Goal: Contribute content: Contribute content

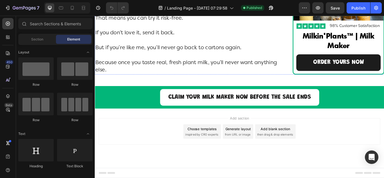
scroll to position [4053, 0]
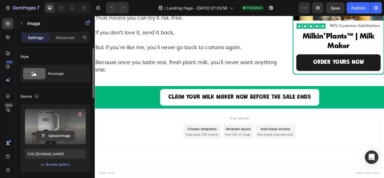
click at [51, 135] on input "file" at bounding box center [55, 136] width 39 height 10
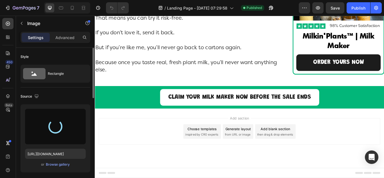
scroll to position [4419, 0]
type input "[URL][DOMAIN_NAME]"
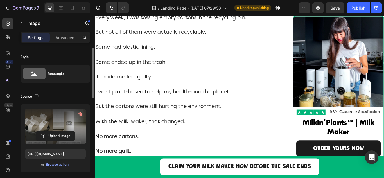
scroll to position [3175, 0]
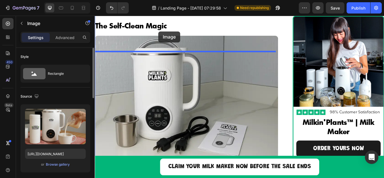
scroll to position [2961, 0]
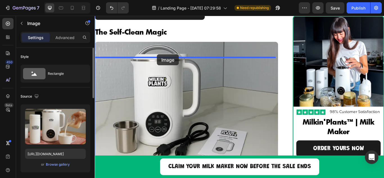
drag, startPoint x: 100, startPoint y: 121, endPoint x: 167, endPoint y: 61, distance: 90.1
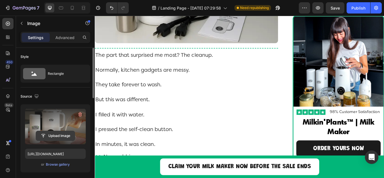
click at [52, 135] on input "file" at bounding box center [55, 136] width 39 height 10
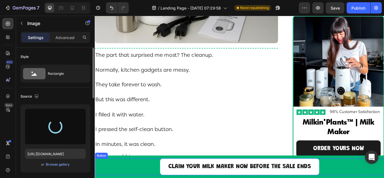
type input "[URL][DOMAIN_NAME]"
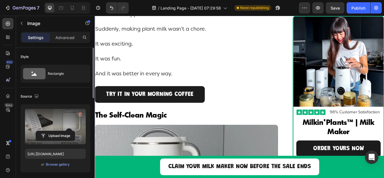
scroll to position [2708, 0]
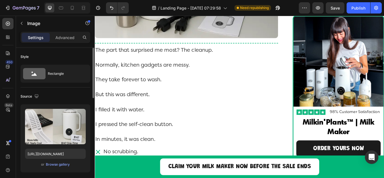
scroll to position [2961, 0]
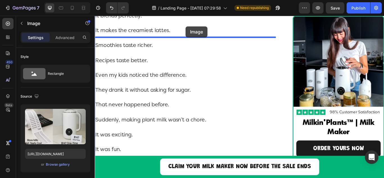
scroll to position [2760, 0]
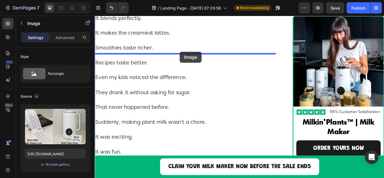
drag, startPoint x: 99, startPoint y: 147, endPoint x: 194, endPoint y: 58, distance: 130.4
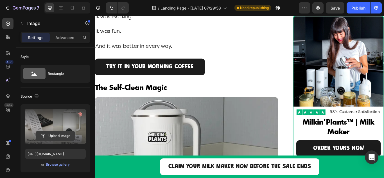
click at [49, 138] on input "file" at bounding box center [55, 136] width 39 height 10
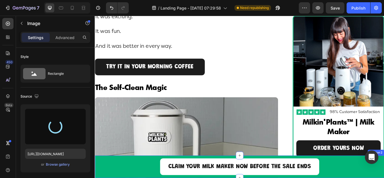
type input "[URL][DOMAIN_NAME]"
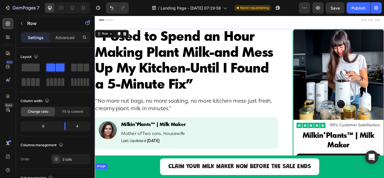
scroll to position [0, 0]
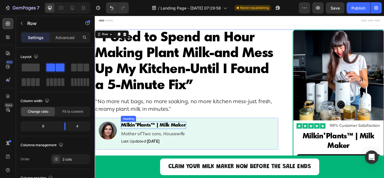
click at [175, 142] on h2 "Milkin'Plants™ | Milk Maker" at bounding box center [163, 143] width 76 height 8
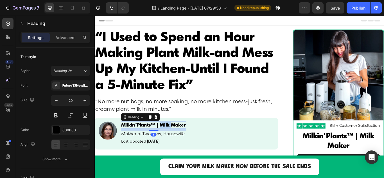
click at [175, 142] on p "Milkin'Plants™ | Milk Maker" at bounding box center [163, 143] width 75 height 7
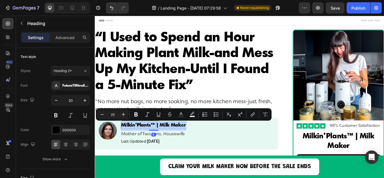
click at [175, 142] on p "Milkin'Plants™ | Milk Maker" at bounding box center [163, 143] width 75 height 7
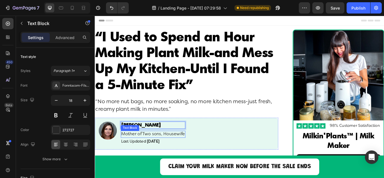
click at [158, 155] on p "Mother of Two sons, Housewife" at bounding box center [163, 154] width 74 height 7
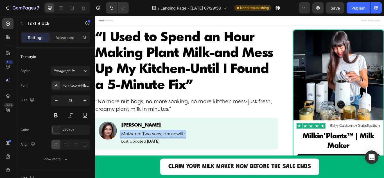
click at [158, 155] on p "Mother of Two sons, Housewife" at bounding box center [163, 154] width 74 height 7
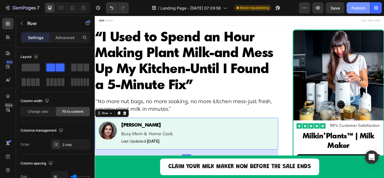
click at [354, 12] on button "Publish" at bounding box center [359, 7] width 24 height 11
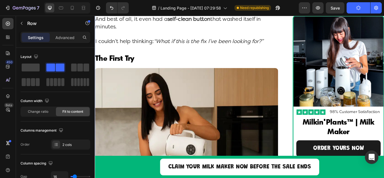
scroll to position [1632, 0]
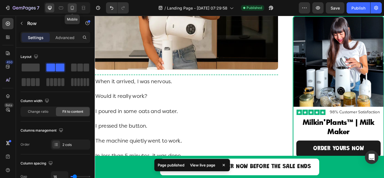
click at [74, 6] on icon at bounding box center [73, 8] width 6 height 6
type input "100%"
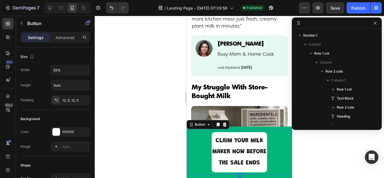
scroll to position [637, 0]
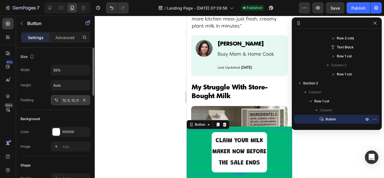
click at [73, 102] on div "12, 0, 12, 0" at bounding box center [70, 100] width 16 height 5
click at [84, 71] on icon "button" at bounding box center [85, 70] width 6 height 6
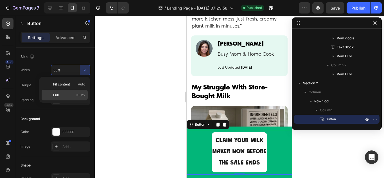
click at [70, 96] on p "Full 100%" at bounding box center [69, 95] width 32 height 5
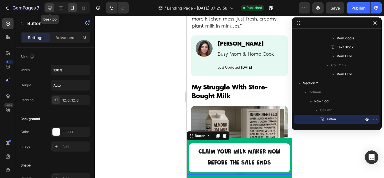
click at [48, 7] on icon at bounding box center [50, 8] width 6 height 6
type input "55%"
type input "25"
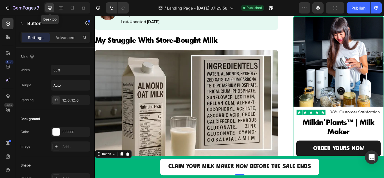
scroll to position [258, 0]
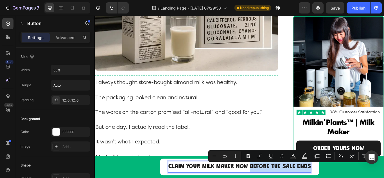
drag, startPoint x: 273, startPoint y: 192, endPoint x: 350, endPoint y: 193, distance: 76.8
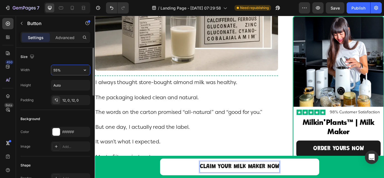
click at [55, 73] on input "55%" at bounding box center [70, 70] width 39 height 10
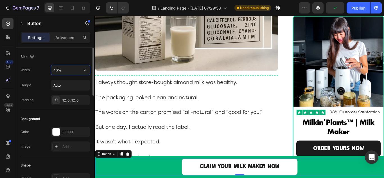
drag, startPoint x: 55, startPoint y: 69, endPoint x: 50, endPoint y: 70, distance: 5.5
click at [50, 70] on div "Width 40%" at bounding box center [56, 70] width 70 height 11
click at [42, 79] on div "Width 30% Height Auto Padding 12, 0, 12, 0" at bounding box center [56, 85] width 70 height 41
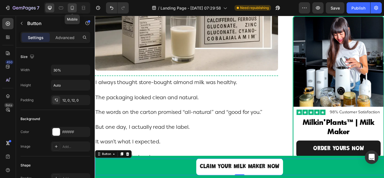
click at [71, 10] on icon at bounding box center [73, 8] width 6 height 6
type input "100%"
type input "22"
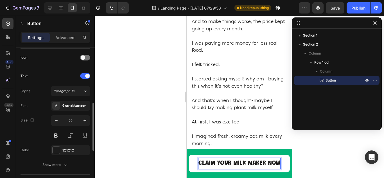
scroll to position [225, 0]
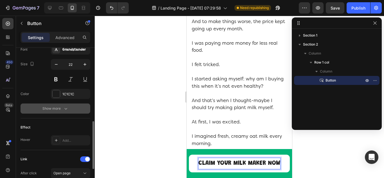
click at [52, 108] on div "Show more" at bounding box center [56, 109] width 26 height 6
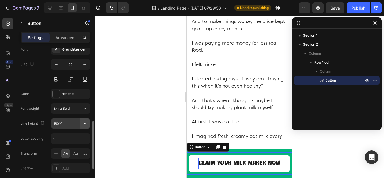
click at [84, 123] on icon "button" at bounding box center [85, 124] width 6 height 6
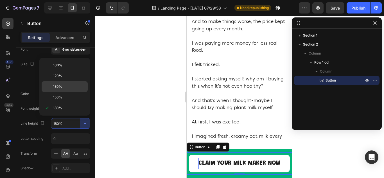
click at [54, 87] on span "130%" at bounding box center [57, 86] width 9 height 5
type input "130%"
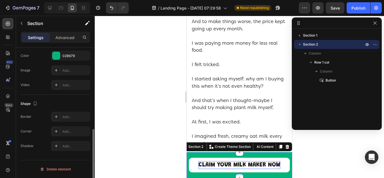
click at [274, 154] on div "Claim Your Milk Maker Now Button Row Section 2 You can create reusable sections…" at bounding box center [240, 165] width 106 height 26
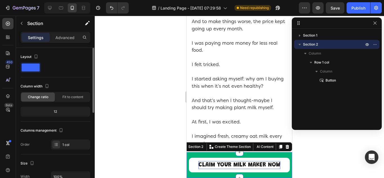
drag, startPoint x: 62, startPoint y: 38, endPoint x: 63, endPoint y: 50, distance: 11.6
click at [62, 38] on p "Advanced" at bounding box center [64, 38] width 19 height 6
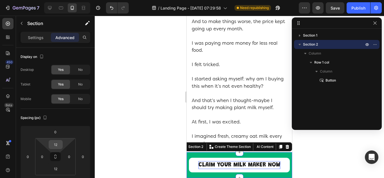
click at [58, 141] on input "12" at bounding box center [55, 144] width 11 height 8
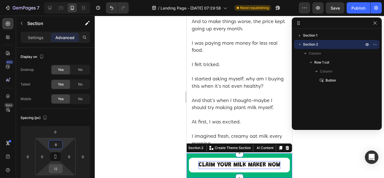
type input "8"
click at [56, 169] on input "12" at bounding box center [55, 169] width 11 height 8
type input "8"
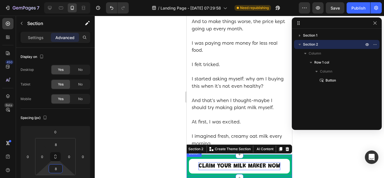
click at [195, 165] on link "Claim Your Milk Maker Now" at bounding box center [239, 166] width 101 height 15
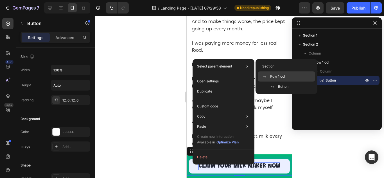
drag, startPoint x: 277, startPoint y: 75, endPoint x: 77, endPoint y: 62, distance: 200.6
click at [277, 75] on span "Row 1 col" at bounding box center [277, 76] width 15 height 5
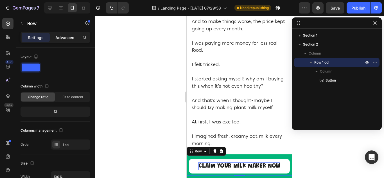
click at [63, 40] on p "Advanced" at bounding box center [64, 38] width 19 height 6
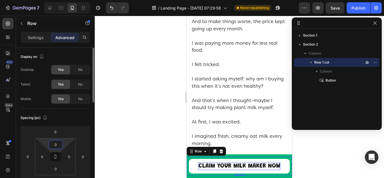
click at [56, 144] on input "0" at bounding box center [55, 144] width 11 height 8
click at [57, 130] on input "0" at bounding box center [55, 132] width 11 height 8
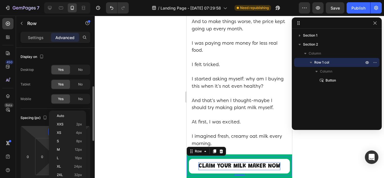
scroll to position [56, 0]
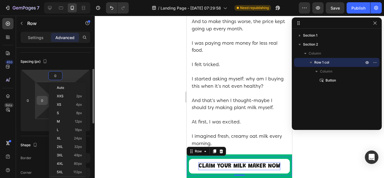
click at [38, 99] on input "0" at bounding box center [42, 100] width 8 height 8
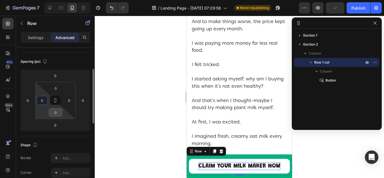
click at [54, 112] on input "0" at bounding box center [55, 112] width 11 height 8
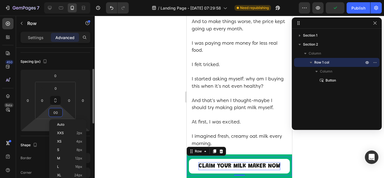
click at [43, 0] on html "7 / Landing Page - [DATE] 07:29:58 Need republishing Preview Publish 450 Beta S…" at bounding box center [192, 0] width 384 height 0
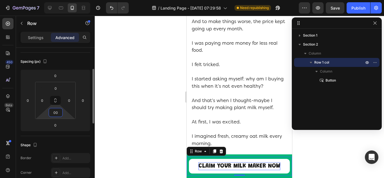
click at [57, 116] on input "00" at bounding box center [55, 112] width 11 height 8
type input "0"
click at [68, 102] on input "0" at bounding box center [69, 100] width 8 height 8
click at [201, 166] on p "Claim Your Milk Maker Now" at bounding box center [240, 166] width 82 height 8
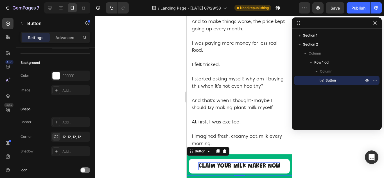
scroll to position [0, 0]
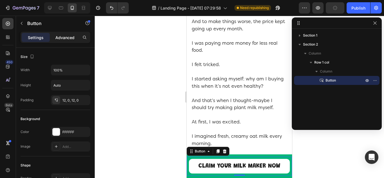
click at [69, 41] on div "Advanced" at bounding box center [65, 37] width 28 height 9
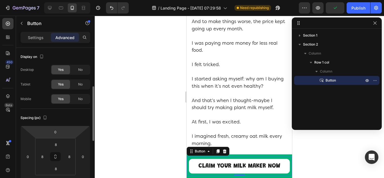
scroll to position [28, 0]
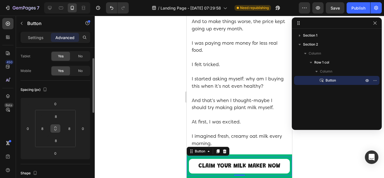
click at [55, 129] on icon at bounding box center [55, 128] width 5 height 5
click at [43, 130] on input "8" at bounding box center [42, 128] width 8 height 8
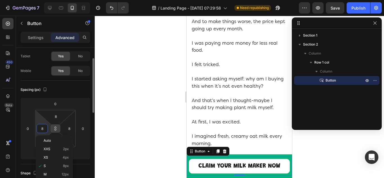
type input "0"
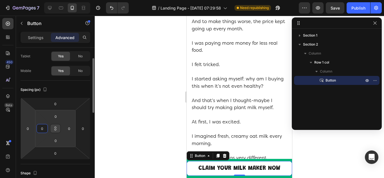
type input "0"
click at [29, 0] on html "7 / Landing Page - [DATE] 07:29:58 Need republishing Preview Save Publish 450 B…" at bounding box center [192, 0] width 384 height 0
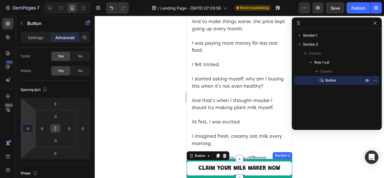
click at [245, 160] on div "Claim Your Milk Maker Now Button 0 Row Section 2" at bounding box center [240, 168] width 106 height 19
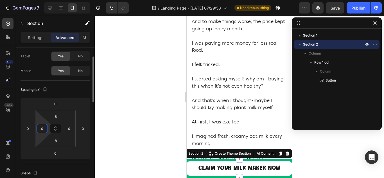
click at [44, 132] on input "0" at bounding box center [42, 128] width 8 height 8
type input "8"
click at [68, 129] on input "0" at bounding box center [69, 128] width 8 height 8
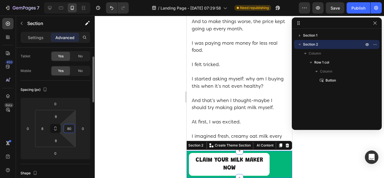
click at [69, 129] on input "80" at bounding box center [69, 128] width 8 height 8
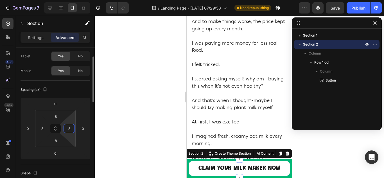
type input "8"
click at [72, 0] on html "7 / Landing Page - [DATE] 07:29:58 Need republishing Preview Save Publish 450 B…" at bounding box center [192, 0] width 384 height 0
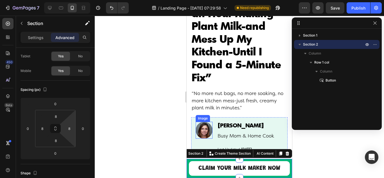
scroll to position [0, 0]
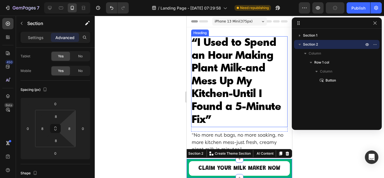
click at [235, 97] on h2 "“I Used to Spend an Hour Making Plant Milk-and Mess Up My Kitchen-Until I Found…" at bounding box center [239, 81] width 97 height 91
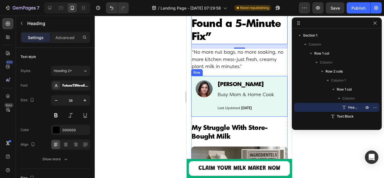
scroll to position [84, 0]
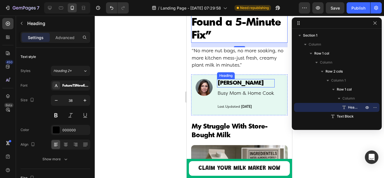
click at [246, 83] on p "[PERSON_NAME]" at bounding box center [246, 83] width 57 height 7
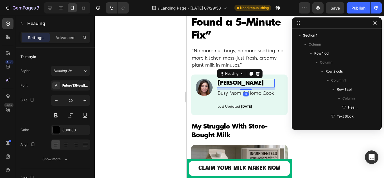
scroll to position [89, 0]
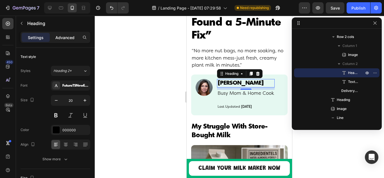
click at [63, 36] on p "Advanced" at bounding box center [64, 38] width 19 height 6
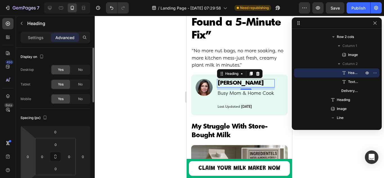
scroll to position [28, 0]
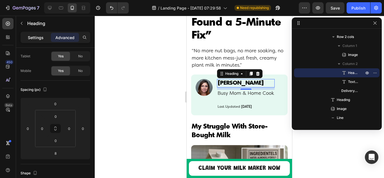
click at [33, 38] on p "Settings" at bounding box center [36, 38] width 16 height 6
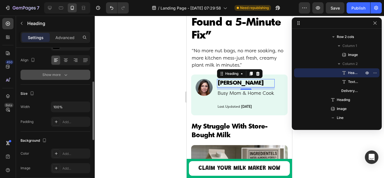
scroll to position [56, 0]
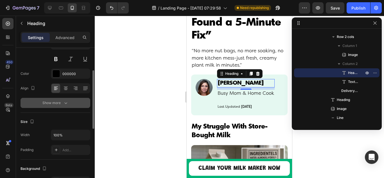
click at [48, 105] on div "Show more" at bounding box center [56, 103] width 26 height 6
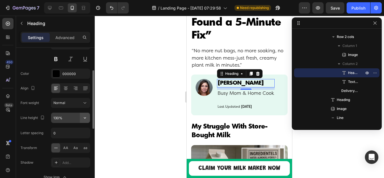
click at [85, 120] on icon "button" at bounding box center [85, 118] width 6 height 6
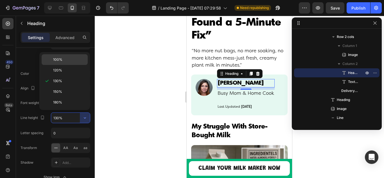
click at [59, 65] on div "100%" at bounding box center [65, 70] width 46 height 11
type input "100%"
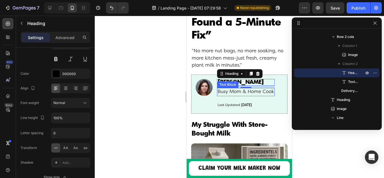
click at [227, 94] on p "Busy Mom & Home Cook" at bounding box center [246, 92] width 57 height 7
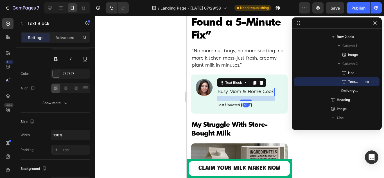
scroll to position [0, 0]
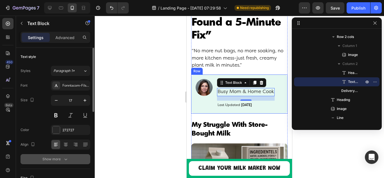
click at [49, 159] on div "Show more" at bounding box center [56, 159] width 26 height 6
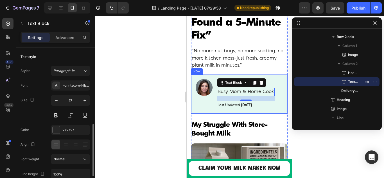
scroll to position [56, 0]
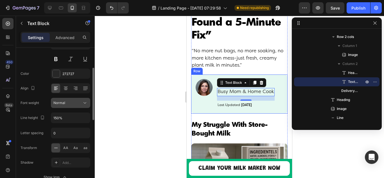
click at [86, 101] on icon at bounding box center [85, 103] width 6 height 6
click at [65, 102] on div "Normal" at bounding box center [67, 102] width 29 height 5
click at [84, 118] on icon "button" at bounding box center [85, 118] width 6 height 6
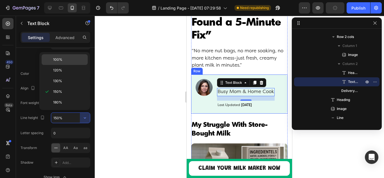
click at [59, 61] on span "100%" at bounding box center [57, 59] width 9 height 5
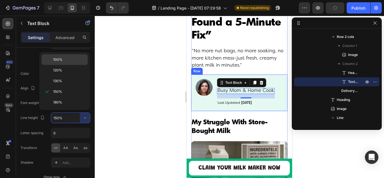
type input "100%"
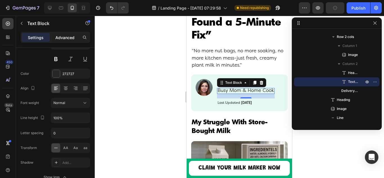
click at [65, 37] on p "Advanced" at bounding box center [64, 38] width 19 height 6
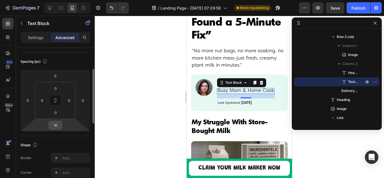
click at [56, 127] on input "16" at bounding box center [55, 125] width 11 height 8
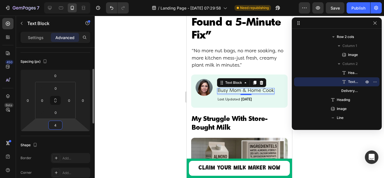
click at [52, 124] on input "4" at bounding box center [55, 125] width 11 height 8
type input "0"
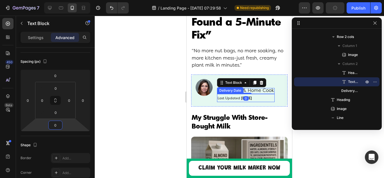
click at [258, 98] on div "Last Updated [DATE]" at bounding box center [246, 98] width 58 height 8
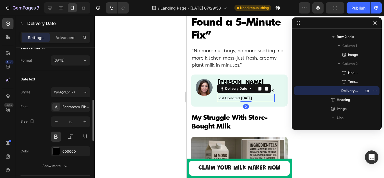
scroll to position [84, 0]
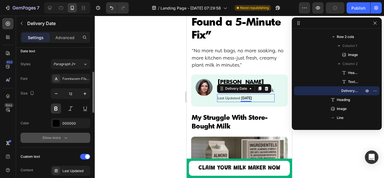
click at [42, 138] on button "Show more" at bounding box center [56, 138] width 70 height 10
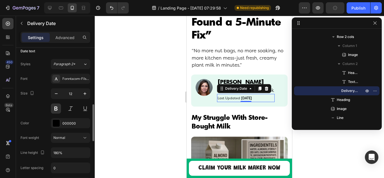
scroll to position [141, 0]
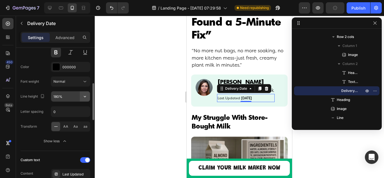
click at [84, 97] on icon "button" at bounding box center [85, 97] width 6 height 6
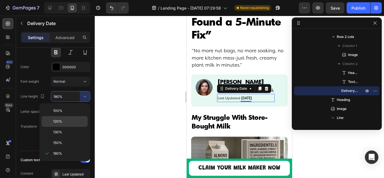
click at [61, 124] on span "120%" at bounding box center [57, 121] width 9 height 5
type input "120%"
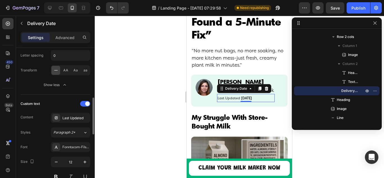
scroll to position [253, 0]
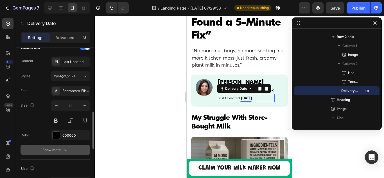
click at [48, 150] on div "Show more" at bounding box center [56, 150] width 26 height 6
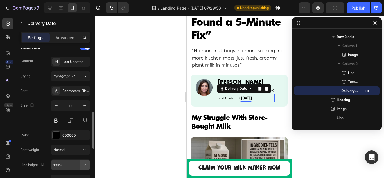
click at [86, 164] on icon "button" at bounding box center [85, 165] width 6 height 6
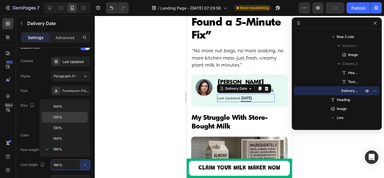
click at [61, 118] on span "120%" at bounding box center [57, 117] width 9 height 5
type input "120%"
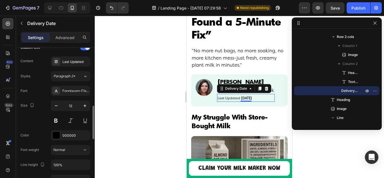
click at [33, 126] on div "Font Fonntscom-Filson_Soft_Book Size 12 Color 000000 Font weight Normal Line he…" at bounding box center [56, 150] width 70 height 129
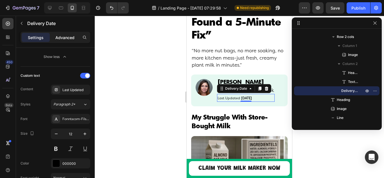
click at [66, 40] on p "Advanced" at bounding box center [64, 38] width 19 height 6
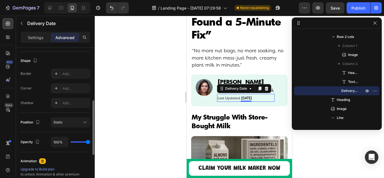
scroll to position [28, 0]
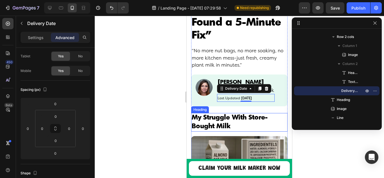
click at [203, 124] on h2 "My Struggle With Store-Bought Milk" at bounding box center [239, 122] width 97 height 19
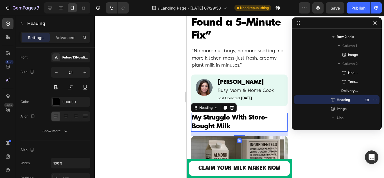
scroll to position [0, 0]
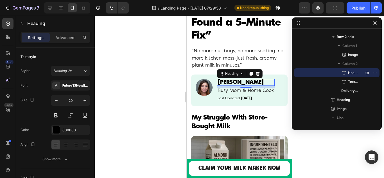
click at [228, 84] on p "[PERSON_NAME]" at bounding box center [246, 83] width 57 height 6
click at [56, 101] on icon "button" at bounding box center [56, 101] width 6 height 6
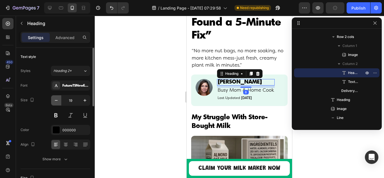
type input "18"
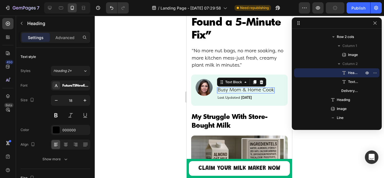
click at [263, 91] on p "Busy Mom & Home Cook" at bounding box center [246, 90] width 57 height 5
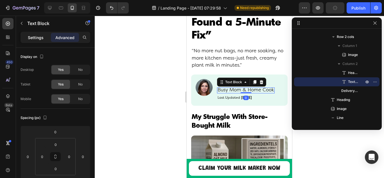
click at [39, 36] on p "Settings" at bounding box center [36, 38] width 16 height 6
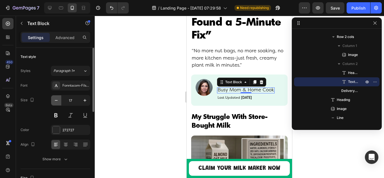
click at [57, 100] on icon "button" at bounding box center [56, 101] width 6 height 6
click at [57, 100] on icon "button" at bounding box center [56, 100] width 3 height 1
type input "15"
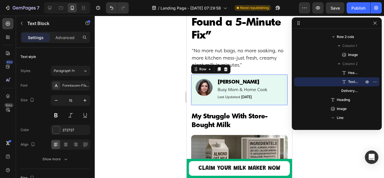
click at [208, 98] on div "Image" at bounding box center [204, 90] width 17 height 22
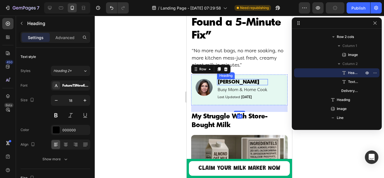
click at [241, 83] on p "[PERSON_NAME]" at bounding box center [243, 82] width 50 height 5
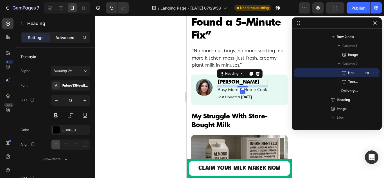
click at [62, 37] on p "Advanced" at bounding box center [64, 38] width 19 height 6
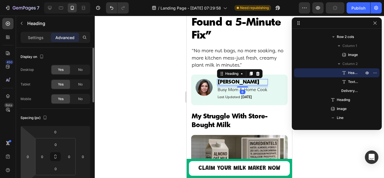
scroll to position [56, 0]
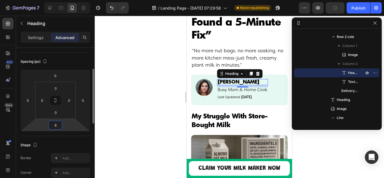
click at [55, 126] on input "8" at bounding box center [55, 125] width 11 height 8
type input "4"
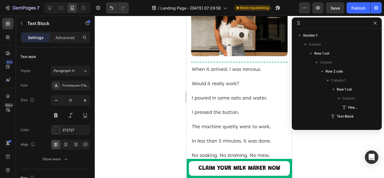
scroll to position [269, 0]
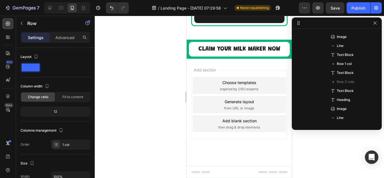
scroll to position [728, 0]
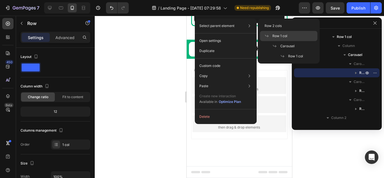
click at [283, 38] on span "Row 1 col" at bounding box center [280, 35] width 15 height 5
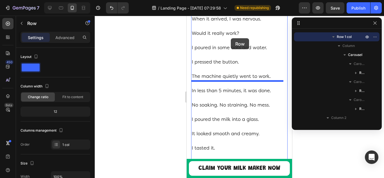
scroll to position [1507, 0]
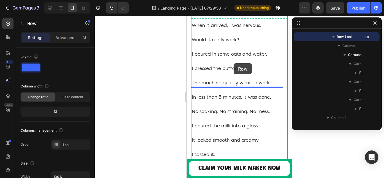
drag, startPoint x: 196, startPoint y: 91, endPoint x: 234, endPoint y: 63, distance: 46.7
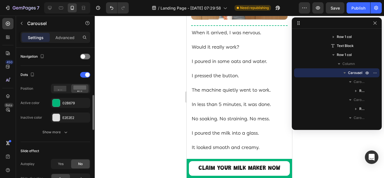
scroll to position [225, 0]
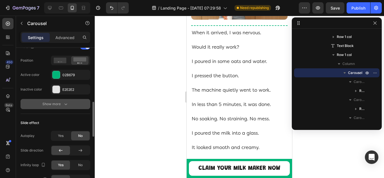
click at [49, 106] on div "Show more" at bounding box center [56, 104] width 26 height 6
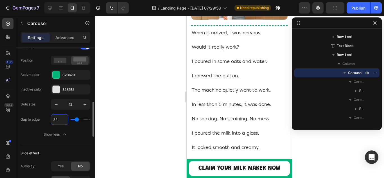
click at [59, 121] on input "32" at bounding box center [59, 120] width 17 height 10
type input "2"
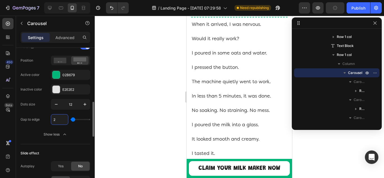
type input "20"
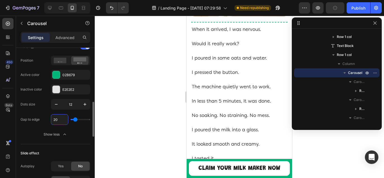
type input "20"
click at [39, 127] on div "Dots size 12 Gap to edge 20 Show less" at bounding box center [56, 119] width 70 height 41
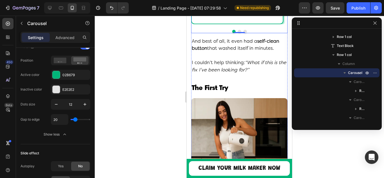
scroll to position [1367, 0]
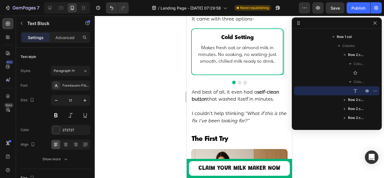
scroll to position [350, 0]
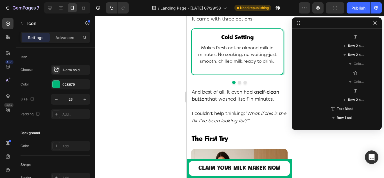
scroll to position [296, 0]
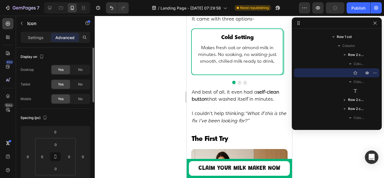
click at [33, 37] on p "Settings" at bounding box center [36, 38] width 16 height 6
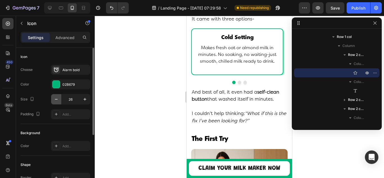
click at [56, 100] on icon "button" at bounding box center [56, 100] width 6 height 6
type input "23"
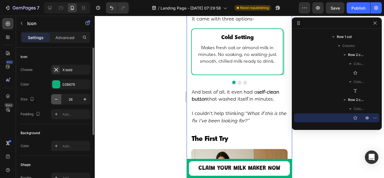
click at [54, 100] on icon "button" at bounding box center [56, 100] width 6 height 6
type input "23"
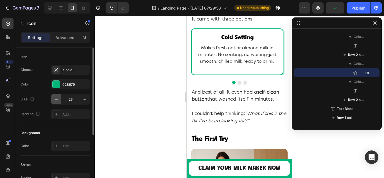
click at [54, 100] on icon "button" at bounding box center [56, 100] width 6 height 6
click at [55, 100] on icon "button" at bounding box center [56, 100] width 6 height 6
type input "23"
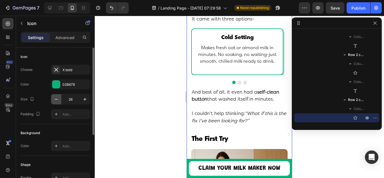
click at [55, 100] on icon "button" at bounding box center [56, 100] width 6 height 6
type input "23"
click at [47, 102] on div "Size 23" at bounding box center [56, 99] width 70 height 11
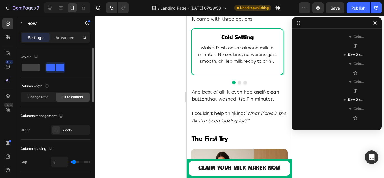
scroll to position [278, 0]
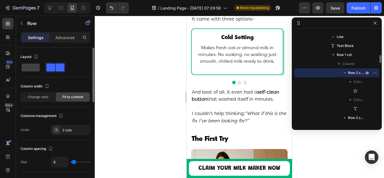
click at [64, 36] on p "Advanced" at bounding box center [64, 38] width 19 height 6
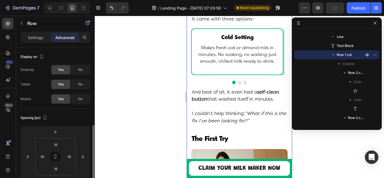
scroll to position [56, 0]
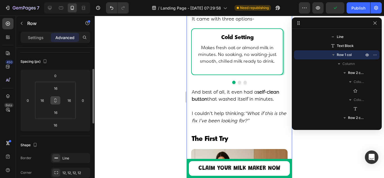
click at [55, 102] on icon at bounding box center [55, 100] width 5 height 5
click at [59, 88] on input "16" at bounding box center [55, 88] width 11 height 8
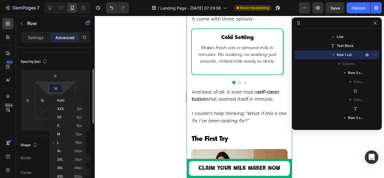
type input "1"
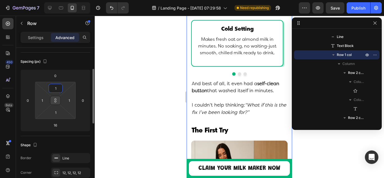
type input "10"
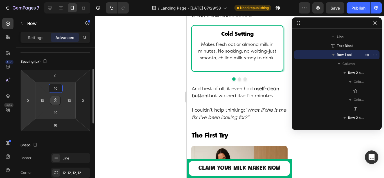
type input "10"
click at [28, 0] on html "7 / Landing Page - [DATE] 07:29:58 Need republishing Preview Save Publish 450 B…" at bounding box center [192, 0] width 384 height 0
type input "0"
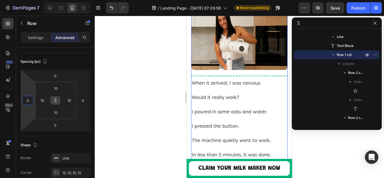
scroll to position [1507, 0]
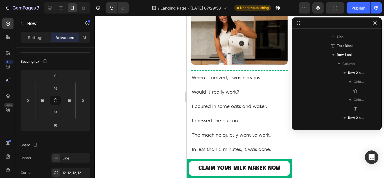
scroll to position [503, 0]
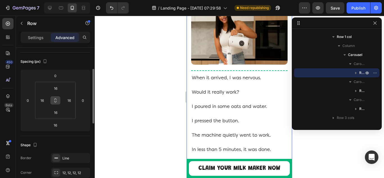
click at [56, 101] on icon at bounding box center [56, 102] width 2 height 2
click at [40, 102] on input "16" at bounding box center [42, 100] width 8 height 8
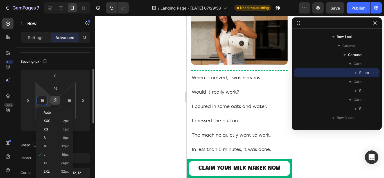
type input "1"
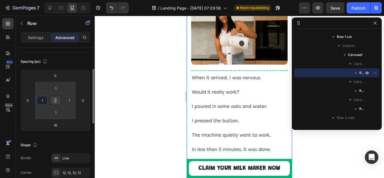
type input "10"
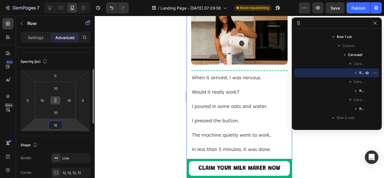
click at [55, 129] on input "16" at bounding box center [55, 125] width 11 height 8
type input "0"
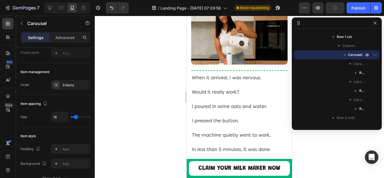
scroll to position [0, 0]
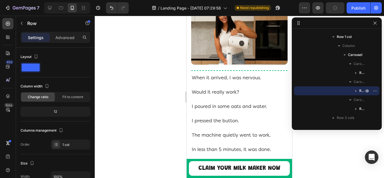
click at [64, 35] on p "Advanced" at bounding box center [64, 38] width 19 height 6
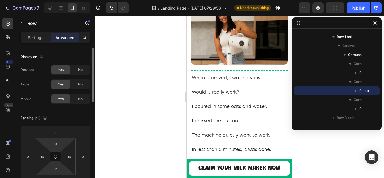
scroll to position [28, 0]
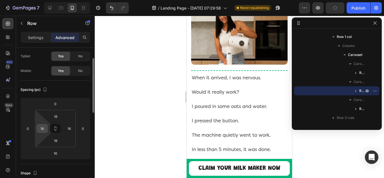
click at [44, 131] on input "16" at bounding box center [42, 128] width 8 height 8
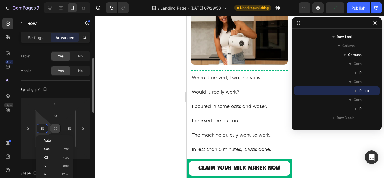
click at [55, 130] on icon at bounding box center [55, 128] width 5 height 5
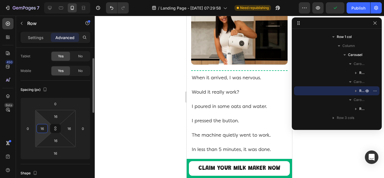
click at [44, 129] on input "16" at bounding box center [42, 128] width 8 height 8
type input "160"
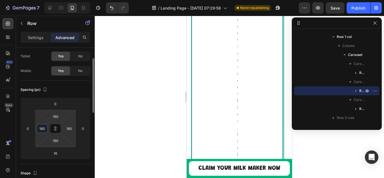
click at [41, 131] on input "160" at bounding box center [42, 128] width 8 height 8
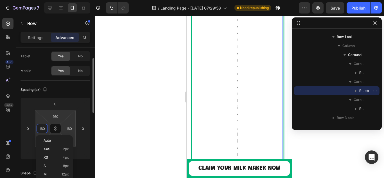
type input "1"
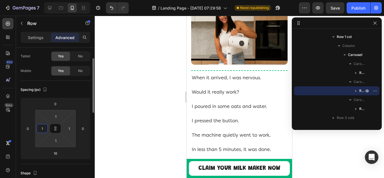
type input "10"
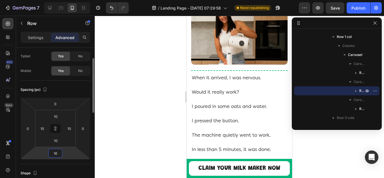
click at [55, 155] on input "16" at bounding box center [55, 153] width 11 height 8
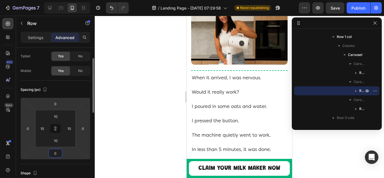
type input "0"
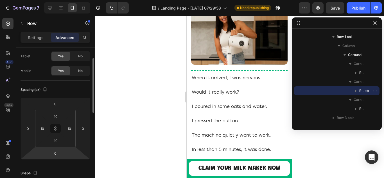
click at [45, 0] on html "7 / Landing Page - [DATE] 07:29:58 Need republishing Preview Save Publish 450 B…" at bounding box center [192, 0] width 384 height 0
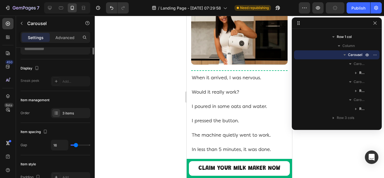
scroll to position [0, 0]
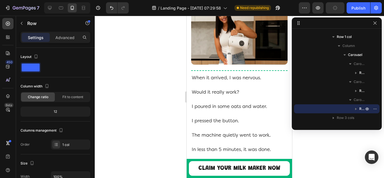
drag, startPoint x: 65, startPoint y: 37, endPoint x: 64, endPoint y: 52, distance: 15.3
click at [66, 36] on p "Advanced" at bounding box center [64, 38] width 19 height 6
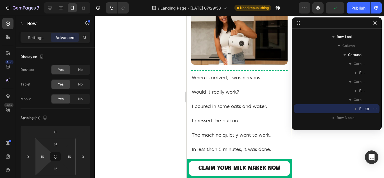
drag, startPoint x: 55, startPoint y: 155, endPoint x: 48, endPoint y: 156, distance: 7.6
click at [55, 156] on icon at bounding box center [55, 157] width 5 height 5
click at [43, 156] on input "16" at bounding box center [42, 157] width 8 height 8
type input "0"
type input "1"
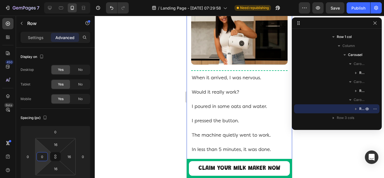
type input "1"
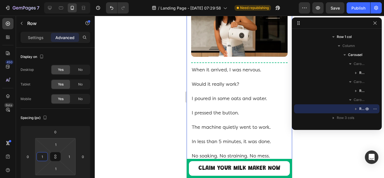
type input "10"
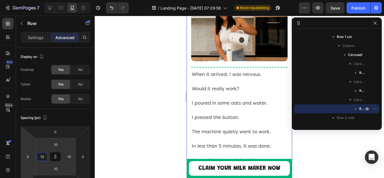
type input "10"
click at [29, 0] on html "7 / Landing Page - [DATE] 07:29:58 Need republishing Preview Save Publish 450 B…" at bounding box center [192, 0] width 384 height 0
type input "0"
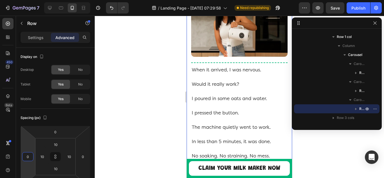
scroll to position [56, 0]
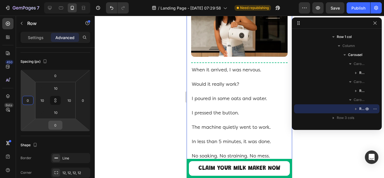
click at [50, 129] on input "0" at bounding box center [55, 125] width 11 height 8
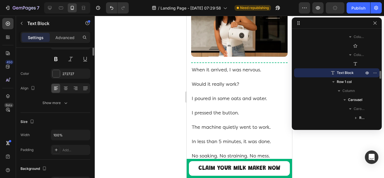
scroll to position [0, 0]
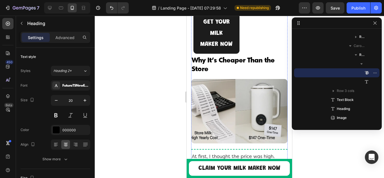
scroll to position [2408, 0]
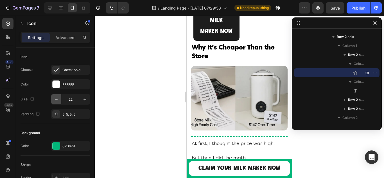
click at [54, 99] on icon "button" at bounding box center [56, 100] width 6 height 6
click at [86, 100] on icon "button" at bounding box center [85, 100] width 6 height 6
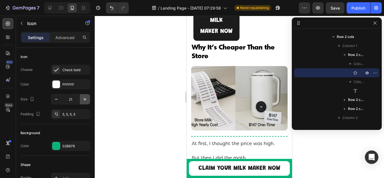
click at [86, 100] on icon "button" at bounding box center [85, 100] width 6 height 6
type input "22"
click at [69, 118] on div "5, 5, 5, 5" at bounding box center [70, 114] width 39 height 10
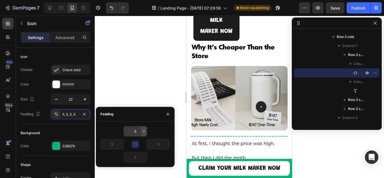
click at [142, 131] on button "button" at bounding box center [144, 131] width 6 height 10
click at [137, 132] on input "5" at bounding box center [135, 131] width 23 height 10
type input "2"
click at [113, 133] on div "2" at bounding box center [135, 131] width 70 height 11
type input "2"
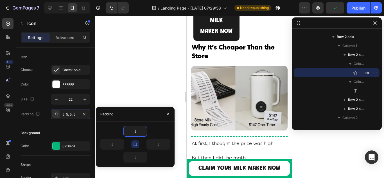
type input "2"
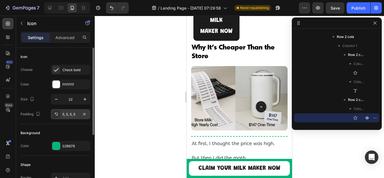
click at [58, 117] on div at bounding box center [56, 114] width 8 height 8
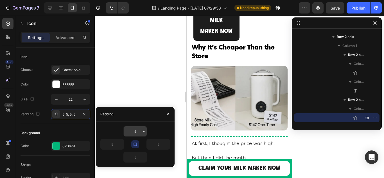
click at [127, 128] on input "5" at bounding box center [135, 131] width 23 height 10
type input "2"
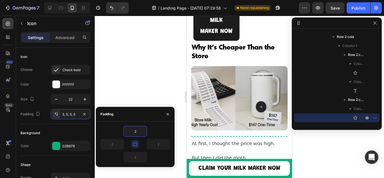
click at [118, 131] on div "2" at bounding box center [135, 131] width 70 height 11
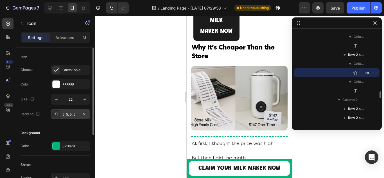
click at [68, 118] on div "5, 5, 5, 5" at bounding box center [70, 114] width 39 height 10
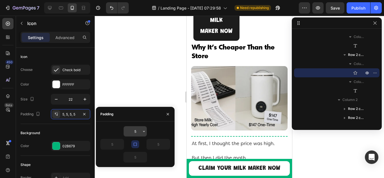
click at [140, 128] on input "5" at bounding box center [135, 131] width 23 height 10
type input "2"
click at [118, 131] on div "2" at bounding box center [135, 131] width 70 height 11
type input "2"
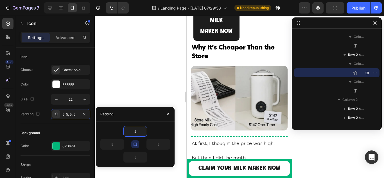
type input "2"
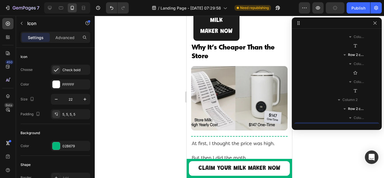
scroll to position [881, 0]
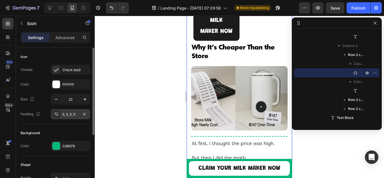
click at [65, 116] on div "5, 5, 5, 5" at bounding box center [70, 114] width 16 height 5
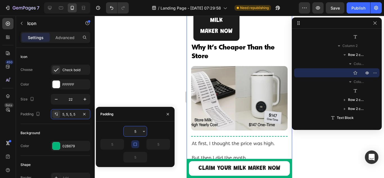
click at [132, 127] on input "5" at bounding box center [135, 131] width 23 height 10
type input "2"
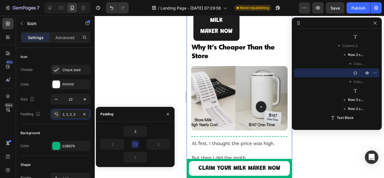
click at [108, 129] on div "2" at bounding box center [135, 131] width 70 height 11
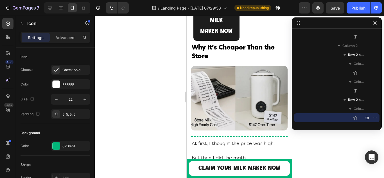
click at [68, 117] on div "5, 5, 5, 5" at bounding box center [70, 114] width 39 height 10
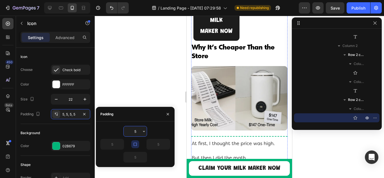
click at [137, 132] on input "5" at bounding box center [135, 131] width 23 height 10
type input "2"
click at [110, 131] on div "2" at bounding box center [135, 131] width 70 height 11
type input "2"
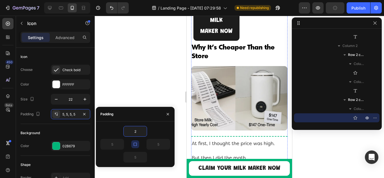
type input "2"
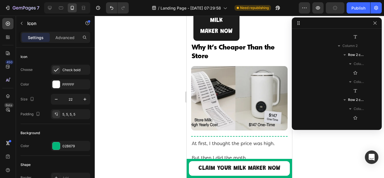
drag, startPoint x: 201, startPoint y: 125, endPoint x: 369, endPoint y: 145, distance: 169.2
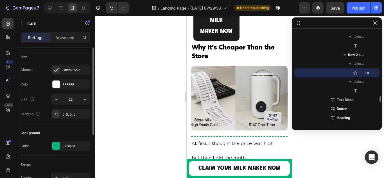
drag, startPoint x: 63, startPoint y: 117, endPoint x: 81, endPoint y: 123, distance: 18.3
click at [64, 117] on div "5, 5, 5, 5" at bounding box center [70, 114] width 39 height 10
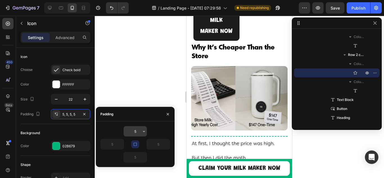
click at [131, 133] on input "5" at bounding box center [135, 131] width 23 height 10
type input "2"
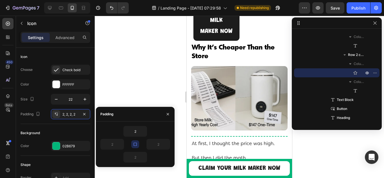
click at [110, 133] on div "2" at bounding box center [135, 131] width 70 height 11
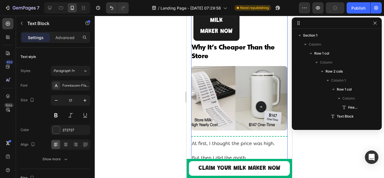
scroll to position [755, 0]
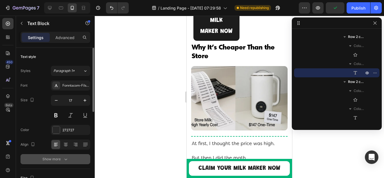
click at [44, 158] on div "Show more" at bounding box center [56, 159] width 26 height 6
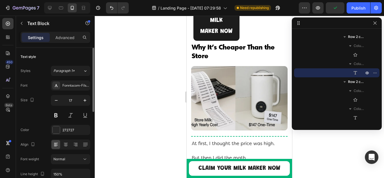
scroll to position [28, 0]
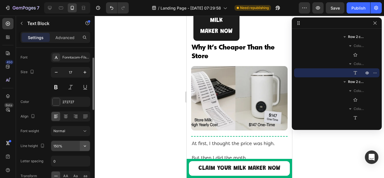
click at [84, 147] on icon "button" at bounding box center [85, 146] width 6 height 6
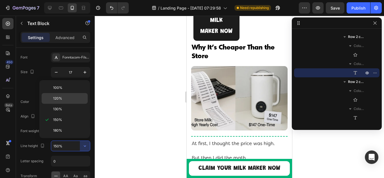
click at [69, 98] on p "120%" at bounding box center [69, 98] width 32 height 5
type input "120%"
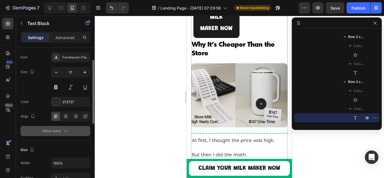
click at [50, 133] on div "Show more" at bounding box center [56, 131] width 26 height 6
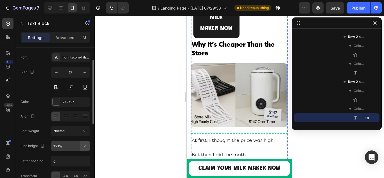
click at [86, 147] on icon "button" at bounding box center [85, 146] width 6 height 6
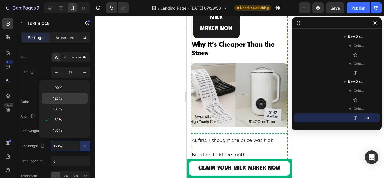
click at [62, 100] on span "120%" at bounding box center [57, 98] width 9 height 5
type input "120%"
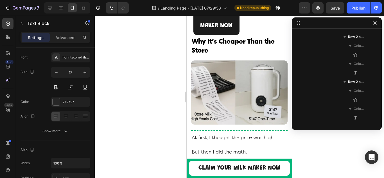
scroll to position [845, 0]
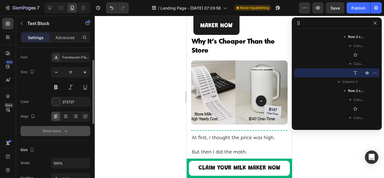
click at [52, 131] on div "Show more" at bounding box center [56, 131] width 26 height 6
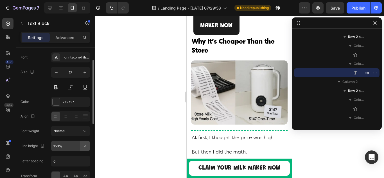
click at [86, 145] on icon "button" at bounding box center [85, 146] width 6 height 6
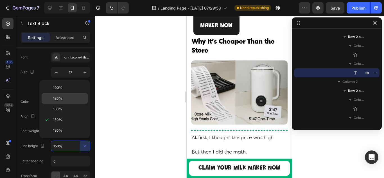
click at [61, 104] on div "120%" at bounding box center [65, 109] width 46 height 11
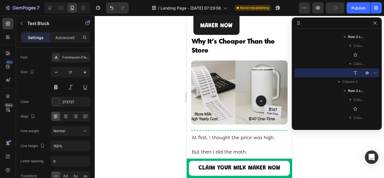
type input "120%"
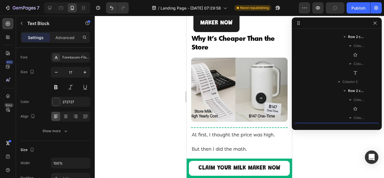
scroll to position [899, 0]
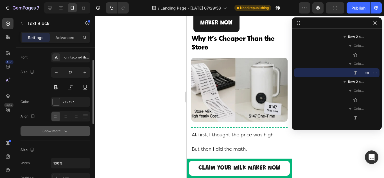
click at [47, 134] on button "Show more" at bounding box center [56, 131] width 70 height 10
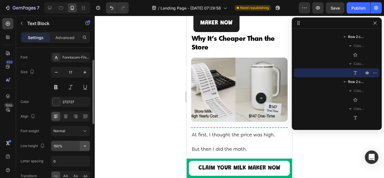
click at [85, 147] on icon "button" at bounding box center [85, 146] width 2 height 1
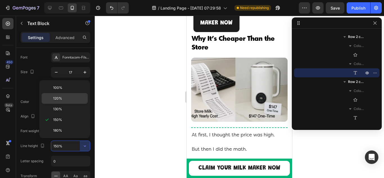
click at [57, 99] on span "120%" at bounding box center [57, 98] width 9 height 5
type input "120%"
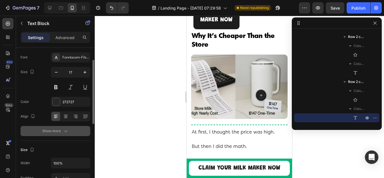
click at [41, 131] on button "Show more" at bounding box center [56, 131] width 70 height 10
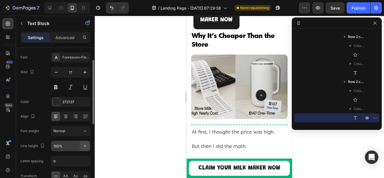
click at [86, 144] on icon "button" at bounding box center [85, 146] width 6 height 6
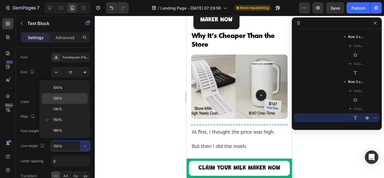
click at [68, 104] on div "120%" at bounding box center [65, 109] width 46 height 11
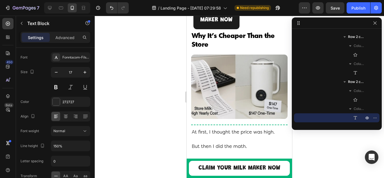
type input "120%"
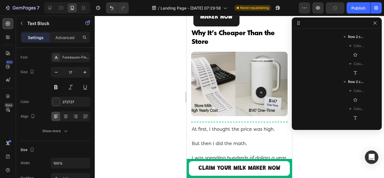
scroll to position [989, 0]
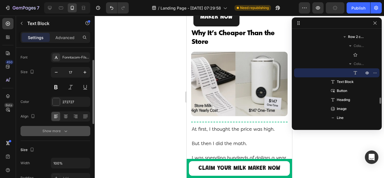
click at [31, 133] on button "Show more" at bounding box center [56, 131] width 70 height 10
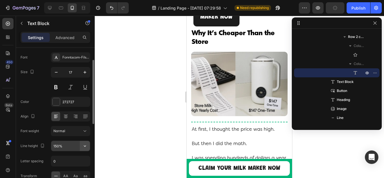
click at [85, 145] on icon "button" at bounding box center [85, 146] width 6 height 6
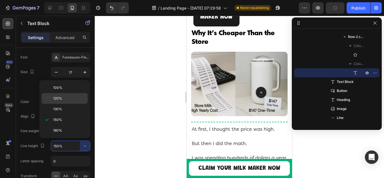
click at [62, 104] on div "120%" at bounding box center [65, 109] width 46 height 11
type input "120%"
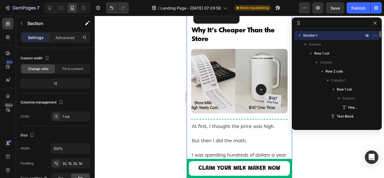
scroll to position [0, 0]
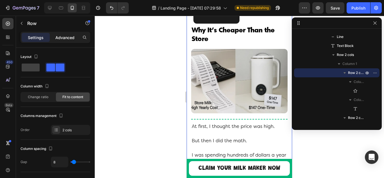
click at [57, 39] on p "Advanced" at bounding box center [64, 38] width 19 height 6
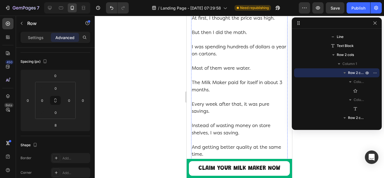
scroll to position [2521, 0]
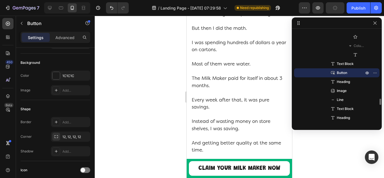
scroll to position [0, 0]
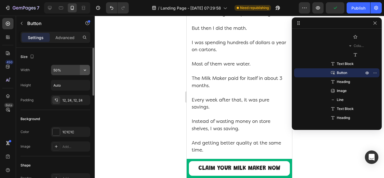
click at [82, 71] on icon "button" at bounding box center [85, 70] width 6 height 6
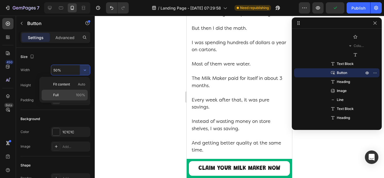
click at [74, 95] on p "Full 100%" at bounding box center [69, 95] width 32 height 5
type input "100%"
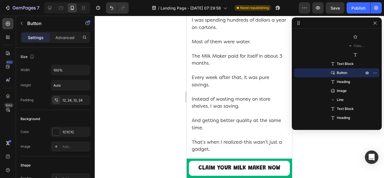
click at [64, 102] on div "12, 24, 12, 24" at bounding box center [70, 100] width 16 height 5
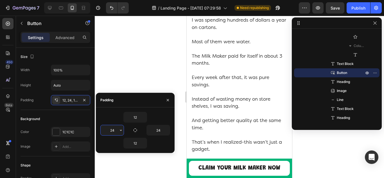
click at [116, 133] on input "24" at bounding box center [112, 130] width 23 height 10
type input "0"
click at [156, 131] on input "24" at bounding box center [158, 130] width 23 height 10
type input "0"
click at [113, 118] on div "12" at bounding box center [135, 117] width 70 height 11
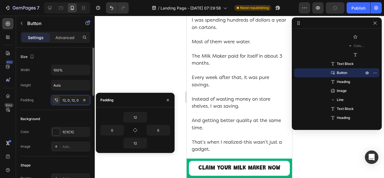
click at [41, 102] on div "Padding 12, 0, 12, 0" at bounding box center [56, 100] width 70 height 10
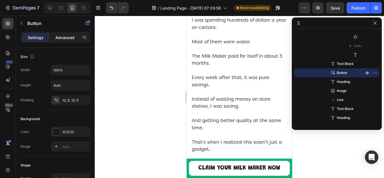
click at [62, 39] on p "Advanced" at bounding box center [64, 38] width 19 height 6
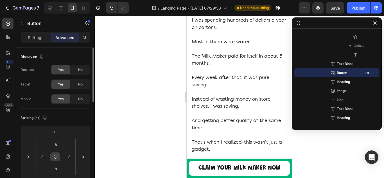
click at [57, 158] on icon at bounding box center [55, 157] width 5 height 5
click at [44, 156] on input "8" at bounding box center [42, 157] width 8 height 8
type input "0"
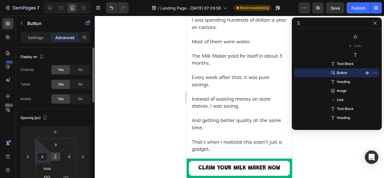
type input "0"
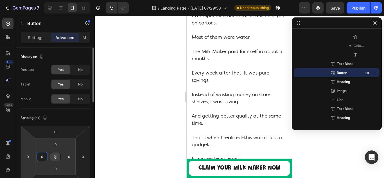
type input "0"
click at [26, 0] on html "7 / Landing Page - [DATE] 07:29:58 Need republishing Preview Save Publish 450 B…" at bounding box center [192, 0] width 384 height 0
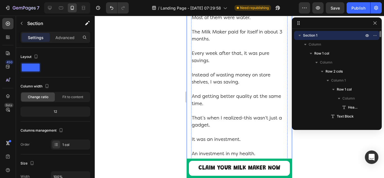
scroll to position [2549, 0]
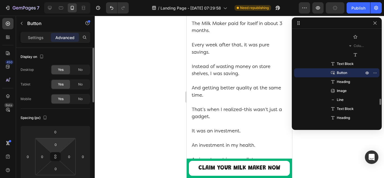
scroll to position [84, 0]
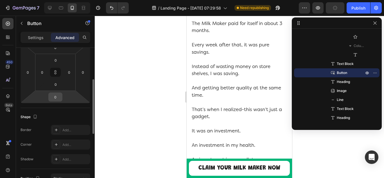
click at [55, 99] on input "0" at bounding box center [55, 97] width 11 height 8
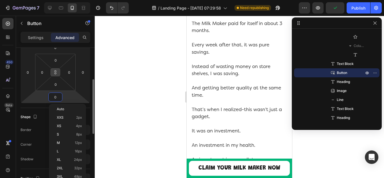
click at [53, 73] on icon at bounding box center [55, 72] width 5 height 5
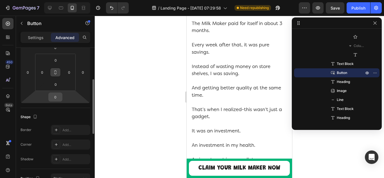
click at [58, 98] on input "0" at bounding box center [55, 97] width 11 height 8
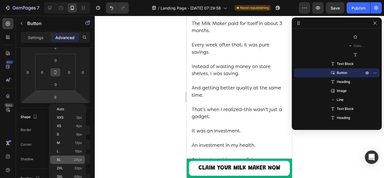
click at [62, 156] on div "XL 24px" at bounding box center [67, 160] width 35 height 8
type input "24"
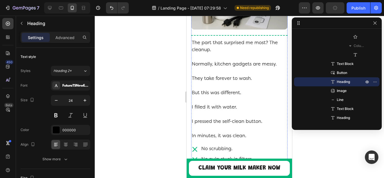
scroll to position [3168, 0]
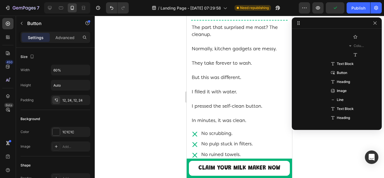
scroll to position [1088, 0]
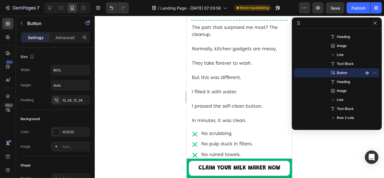
click at [61, 37] on p "Advanced" at bounding box center [64, 38] width 19 height 6
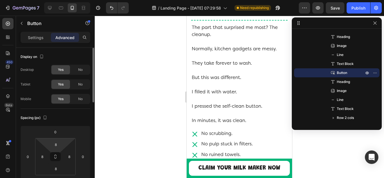
scroll to position [28, 0]
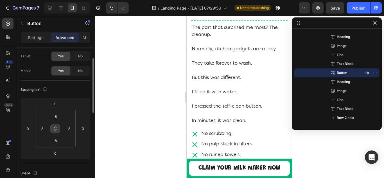
click at [55, 130] on icon at bounding box center [55, 128] width 5 height 5
click at [40, 130] on input "8" at bounding box center [42, 128] width 8 height 8
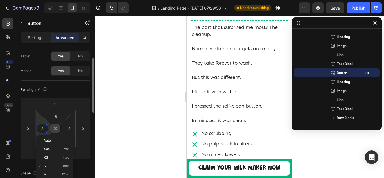
type input "0"
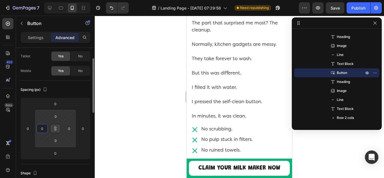
type input "0"
click at [39, 0] on html "7 / Landing Page - [DATE] 07:29:58 Need republishing Preview Save Publish 450 B…" at bounding box center [192, 0] width 384 height 0
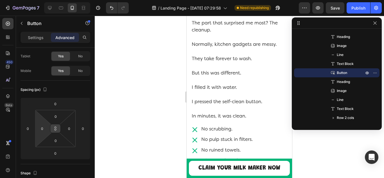
click at [56, 131] on icon at bounding box center [55, 128] width 5 height 5
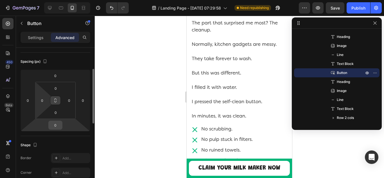
click at [55, 127] on input "0" at bounding box center [55, 125] width 11 height 8
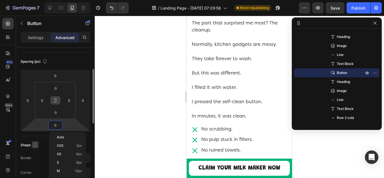
scroll to position [113, 0]
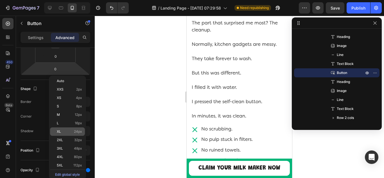
click at [58, 131] on span "XL" at bounding box center [59, 132] width 4 height 4
type input "24"
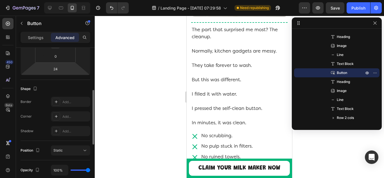
click at [47, 0] on html "7 / Landing Page - [DATE] 07:29:58 Need republishing Preview Save Publish 450 B…" at bounding box center [192, 0] width 384 height 0
click at [32, 37] on p "Settings" at bounding box center [36, 38] width 16 height 6
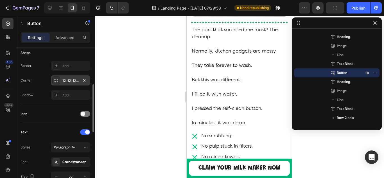
click at [67, 81] on div "12, 12, 12, 12" at bounding box center [70, 80] width 16 height 5
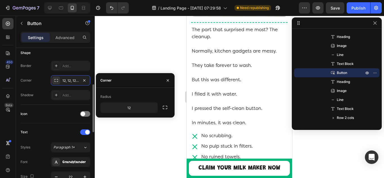
click at [39, 81] on div "Corner 12, 12, 12, 12" at bounding box center [56, 80] width 70 height 10
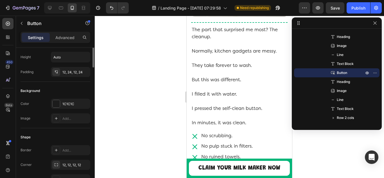
scroll to position [0, 0]
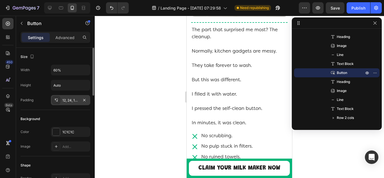
click at [66, 102] on div "12, 24, 12, 24" at bounding box center [70, 100] width 16 height 5
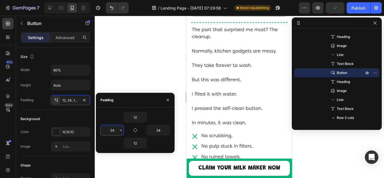
click at [117, 130] on input "24" at bounding box center [112, 130] width 23 height 10
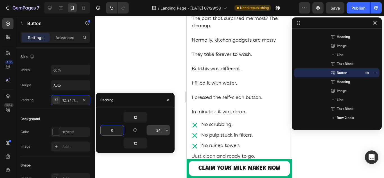
type input "0"
click at [156, 133] on input "24" at bounding box center [158, 130] width 23 height 10
type input "0"
click at [41, 103] on div "Padding 12, 24, 12, 0" at bounding box center [56, 100] width 70 height 10
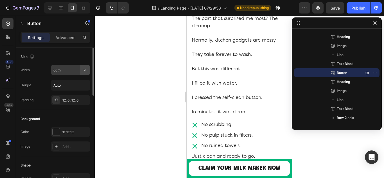
click at [87, 72] on icon "button" at bounding box center [85, 70] width 6 height 6
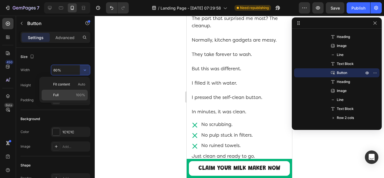
click at [70, 97] on p "Full 100%" at bounding box center [69, 95] width 32 height 5
type input "100%"
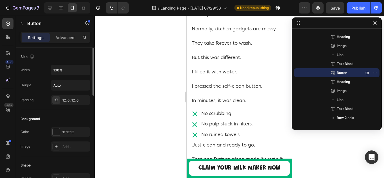
click at [42, 90] on div "Height Auto" at bounding box center [56, 85] width 70 height 11
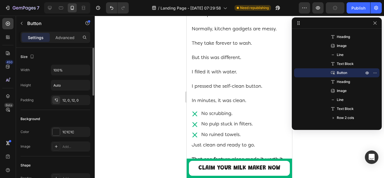
click at [66, 104] on div "12, 0, 12, 0" at bounding box center [70, 100] width 39 height 10
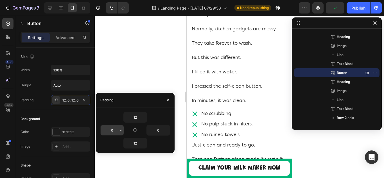
click at [102, 134] on input "0" at bounding box center [112, 130] width 23 height 10
type input "2"
click at [155, 132] on input "0" at bounding box center [158, 130] width 23 height 10
type input "2"
type input "4"
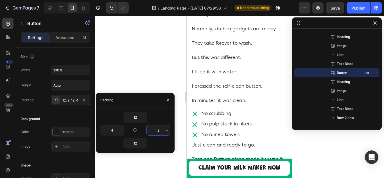
click at [155, 132] on input "2" at bounding box center [158, 130] width 23 height 10
type input "4"
click at [117, 129] on input "4" at bounding box center [112, 130] width 23 height 10
drag, startPoint x: 115, startPoint y: 129, endPoint x: 110, endPoint y: 130, distance: 4.9
click at [110, 130] on input "6" at bounding box center [112, 130] width 23 height 10
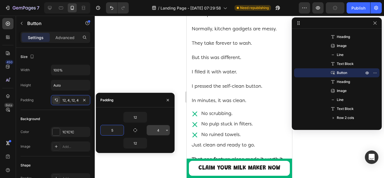
type input "5"
click at [154, 133] on input "4" at bounding box center [158, 130] width 23 height 10
click at [155, 131] on input "5" at bounding box center [158, 130] width 23 height 10
type input "4"
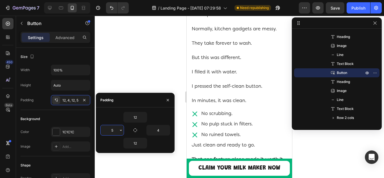
click at [112, 129] on input "5" at bounding box center [112, 130] width 23 height 10
type input "4"
click at [107, 117] on div "12" at bounding box center [135, 117] width 70 height 11
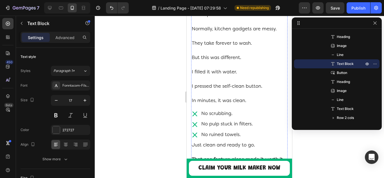
scroll to position [3253, 0]
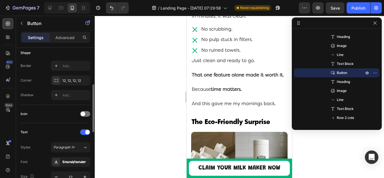
scroll to position [169, 0]
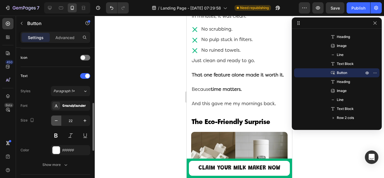
click at [57, 120] on icon "button" at bounding box center [56, 121] width 6 height 6
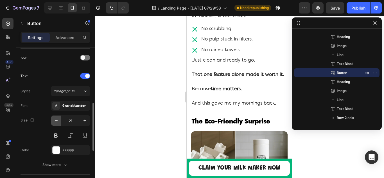
click at [57, 120] on icon "button" at bounding box center [56, 121] width 6 height 6
type input "20"
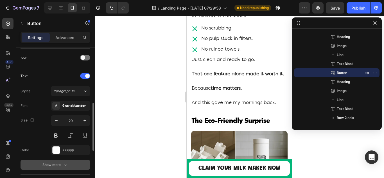
click at [53, 164] on div "Show more" at bounding box center [56, 165] width 26 height 6
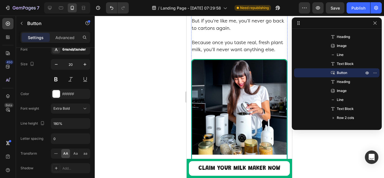
scroll to position [4294, 0]
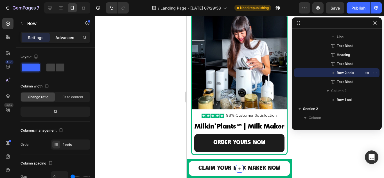
click at [71, 40] on p "Advanced" at bounding box center [64, 38] width 19 height 6
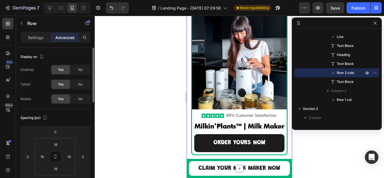
scroll to position [56, 0]
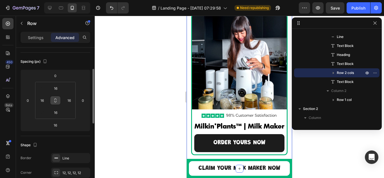
click at [55, 101] on icon at bounding box center [55, 100] width 5 height 5
click at [42, 101] on input "16" at bounding box center [42, 100] width 8 height 8
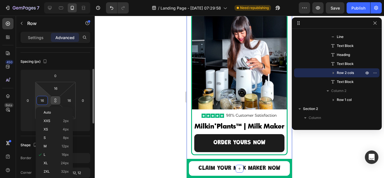
type input "1"
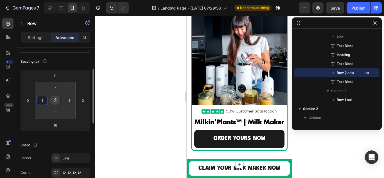
type input "10"
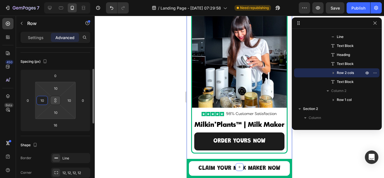
click at [40, 101] on input "10" at bounding box center [42, 100] width 8 height 8
type input "0"
click at [40, 0] on html "7 / Landing Page - [DATE] 07:29:58 Need republishing Preview Save Publish 450 B…" at bounding box center [192, 0] width 384 height 0
type input "0"
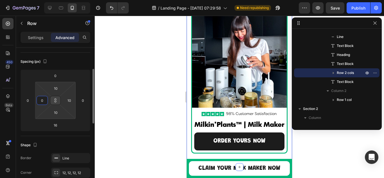
type input "0"
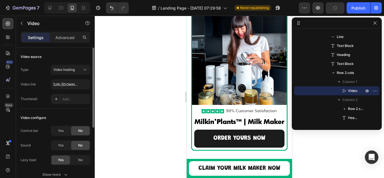
drag, startPoint x: 58, startPoint y: 39, endPoint x: 62, endPoint y: 63, distance: 24.8
click at [58, 39] on p "Advanced" at bounding box center [64, 38] width 19 height 6
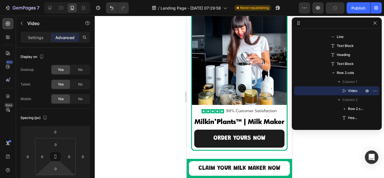
scroll to position [56, 0]
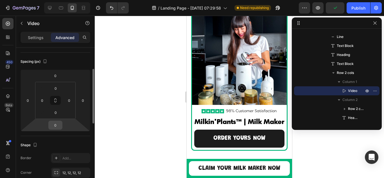
click at [53, 124] on input "0" at bounding box center [55, 125] width 11 height 8
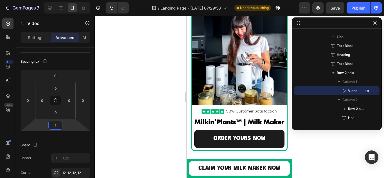
type input "12"
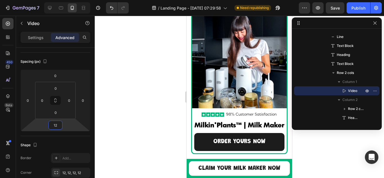
scroll to position [4322, 0]
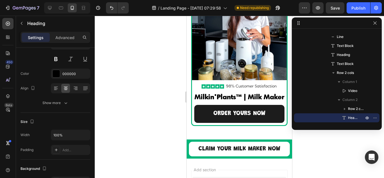
scroll to position [0, 0]
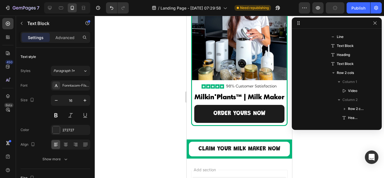
scroll to position [1368, 0]
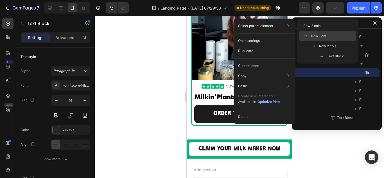
click at [320, 37] on span "Row 1 col" at bounding box center [319, 35] width 15 height 5
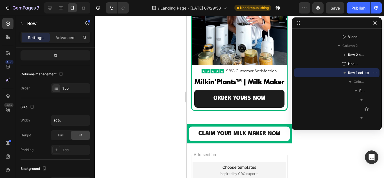
scroll to position [4350, 0]
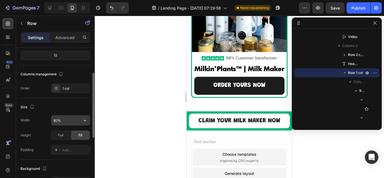
click at [57, 120] on input "80%" at bounding box center [70, 120] width 39 height 10
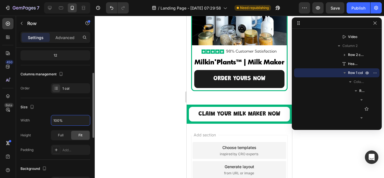
click at [48, 120] on div "Width 100%" at bounding box center [56, 120] width 70 height 11
click at [53, 121] on input "100%" at bounding box center [70, 120] width 39 height 10
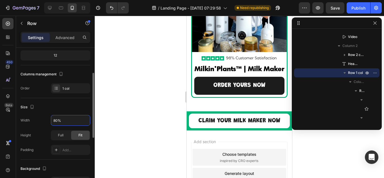
type input "80%"
click at [41, 119] on div "Width 80%" at bounding box center [56, 120] width 70 height 11
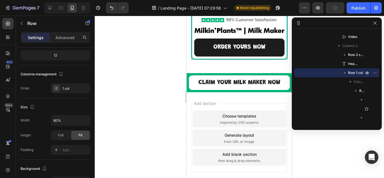
scroll to position [4406, 0]
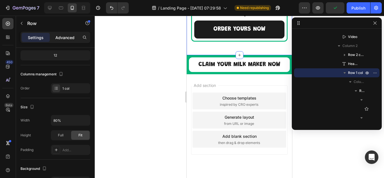
click at [61, 41] on div "Advanced" at bounding box center [65, 37] width 28 height 9
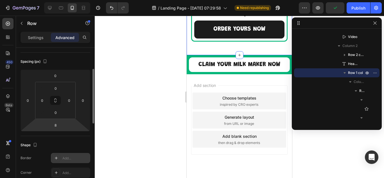
scroll to position [84, 0]
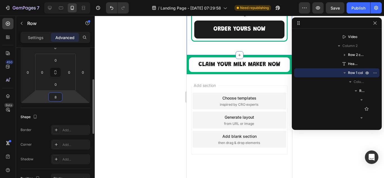
click at [54, 99] on input "8" at bounding box center [55, 97] width 11 height 8
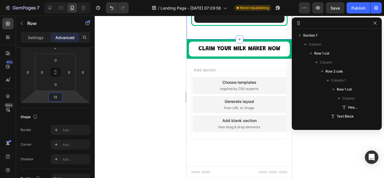
scroll to position [1314, 0]
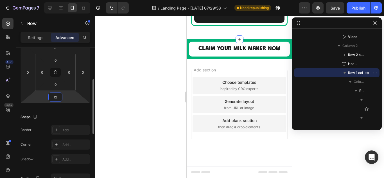
type input "12"
click at [38, 0] on html "7 / Landing Page - [DATE] 07:29:58 Need republishing Preview Save Publish 450 B…" at bounding box center [192, 0] width 384 height 0
click at [202, 23] on link "Order Yours Now" at bounding box center [239, 14] width 90 height 18
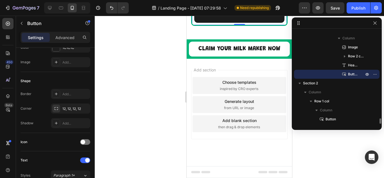
scroll to position [0, 0]
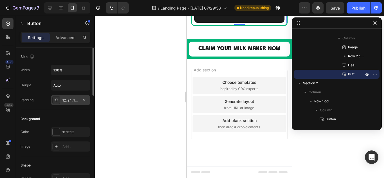
click at [66, 101] on div "12, 24, 12, 24" at bounding box center [70, 100] width 16 height 5
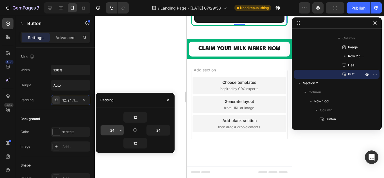
click at [111, 132] on input "24" at bounding box center [112, 130] width 23 height 10
type input "4"
click at [156, 132] on input "24" at bounding box center [158, 130] width 23 height 10
type input "4"
click at [46, 100] on div "Padding 12, 24, 12, 4" at bounding box center [56, 100] width 70 height 10
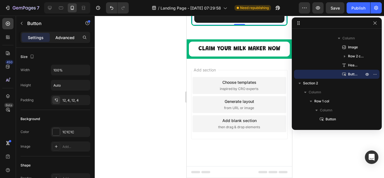
click at [67, 41] on div "Advanced" at bounding box center [65, 37] width 28 height 9
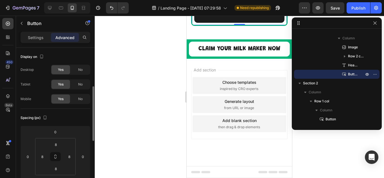
scroll to position [56, 0]
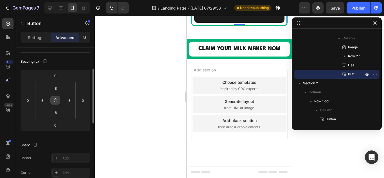
click at [55, 101] on icon at bounding box center [55, 100] width 5 height 5
click at [40, 100] on input "8" at bounding box center [42, 100] width 8 height 8
type input "4"
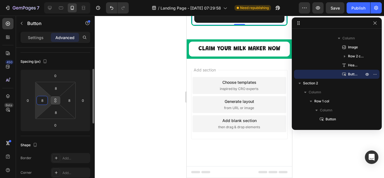
type input "4"
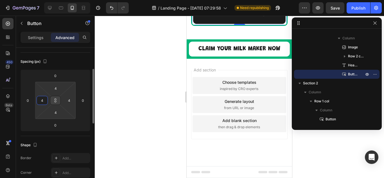
click at [44, 100] on input "4" at bounding box center [42, 100] width 8 height 8
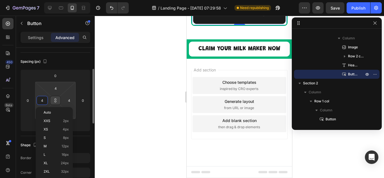
type input "0"
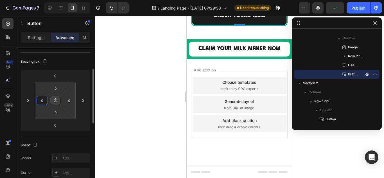
click at [43, 101] on input "0" at bounding box center [42, 100] width 8 height 8
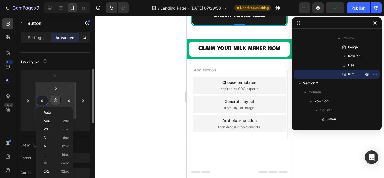
type input "8"
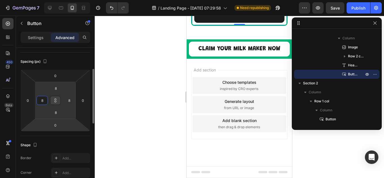
click at [37, 0] on html "7 / Landing Page - [DATE] 07:29:58 Need republishing Preview Save Publish 450 B…" at bounding box center [192, 0] width 384 height 0
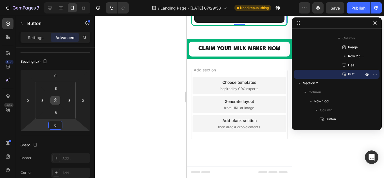
scroll to position [4519, 0]
click at [51, 8] on icon at bounding box center [50, 8] width 4 height 4
type input "12"
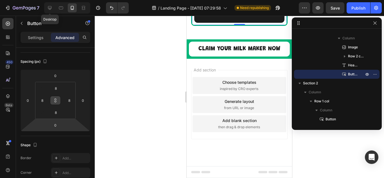
type input "12"
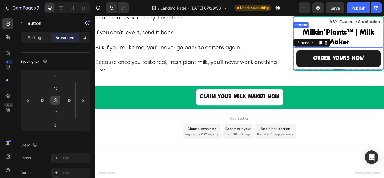
scroll to position [4563, 0]
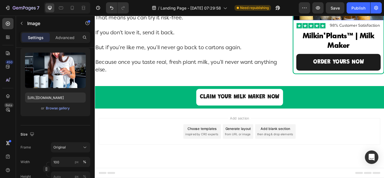
scroll to position [0, 0]
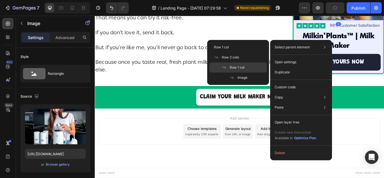
click at [240, 66] on span "Row 1 col" at bounding box center [237, 67] width 15 height 5
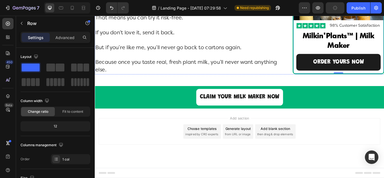
scroll to position [4619, 0]
click at [61, 36] on p "Advanced" at bounding box center [64, 38] width 19 height 6
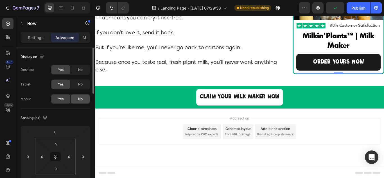
click at [76, 98] on div "No" at bounding box center [80, 99] width 19 height 9
click at [72, 9] on icon at bounding box center [72, 8] width 3 height 4
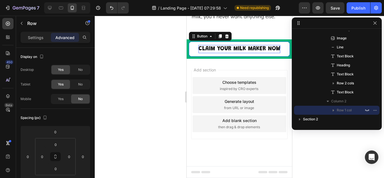
scroll to position [637, 0]
click at [211, 51] on p "Claim Your Milk Maker Now" at bounding box center [240, 49] width 82 height 8
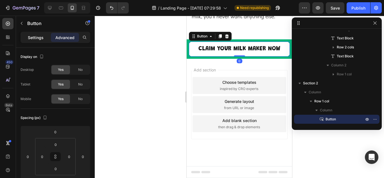
click at [36, 35] on p "Settings" at bounding box center [36, 38] width 16 height 6
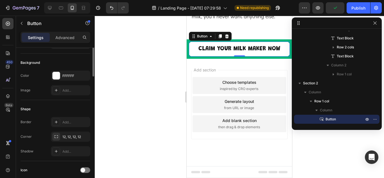
scroll to position [28, 0]
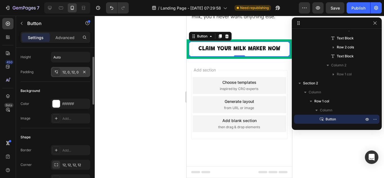
click at [63, 73] on div "12, 0, 12, 0" at bounding box center [70, 72] width 16 height 5
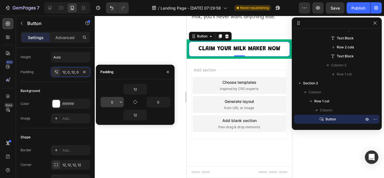
click at [117, 100] on input "0" at bounding box center [112, 102] width 23 height 10
type input "4"
click at [157, 102] on input "0" at bounding box center [158, 102] width 23 height 10
type input "4"
click at [105, 90] on div "12" at bounding box center [135, 89] width 70 height 11
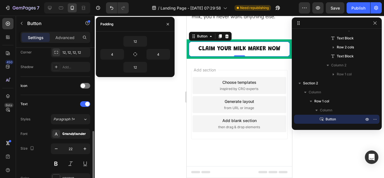
scroll to position [197, 0]
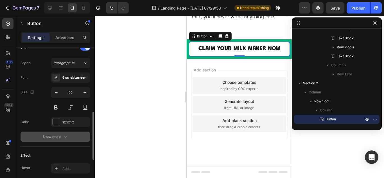
click at [47, 139] on div "Show more" at bounding box center [56, 137] width 26 height 6
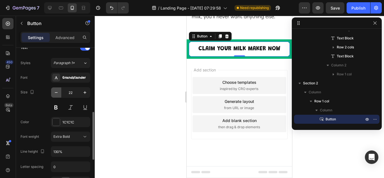
click at [55, 92] on icon "button" at bounding box center [56, 93] width 6 height 6
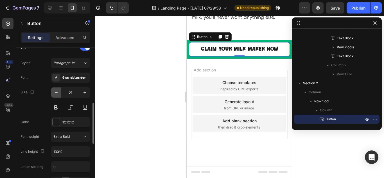
click at [55, 92] on icon "button" at bounding box center [56, 93] width 6 height 6
type input "20"
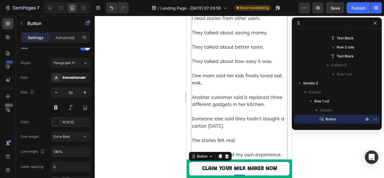
scroll to position [3194, 0]
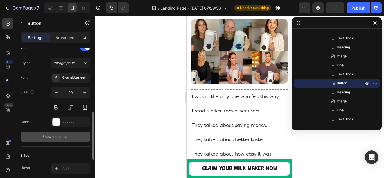
click at [40, 135] on button "Show more" at bounding box center [56, 137] width 70 height 10
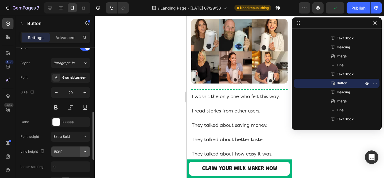
click at [87, 151] on icon "button" at bounding box center [85, 152] width 6 height 6
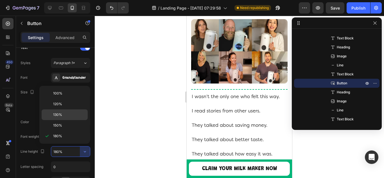
click at [62, 114] on p "130%" at bounding box center [69, 114] width 32 height 5
type input "130%"
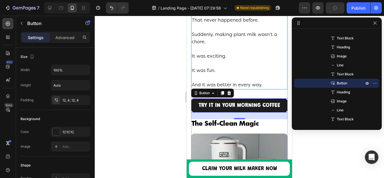
scroll to position [2518, 0]
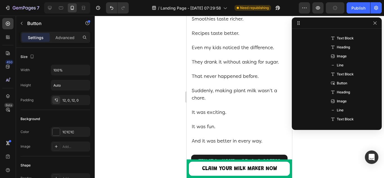
scroll to position [566, 0]
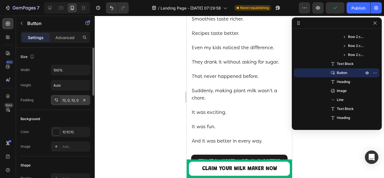
click at [69, 103] on div "12, 0, 12, 0" at bounding box center [70, 100] width 39 height 10
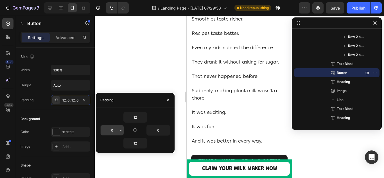
click at [106, 133] on input "0" at bounding box center [112, 130] width 23 height 10
type input "4"
click at [153, 131] on input "0" at bounding box center [158, 130] width 23 height 10
type input "4"
click at [112, 118] on div "12" at bounding box center [135, 117] width 70 height 11
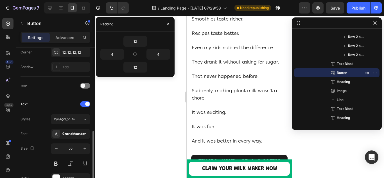
scroll to position [169, 0]
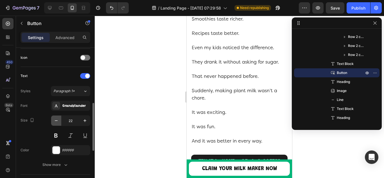
click at [56, 120] on icon "button" at bounding box center [56, 121] width 6 height 6
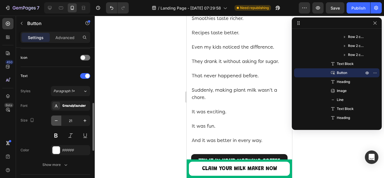
type input "20"
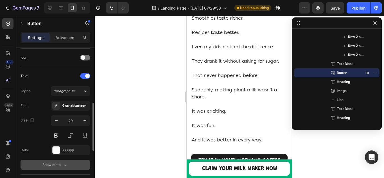
click at [48, 165] on div "Show more" at bounding box center [56, 165] width 26 height 6
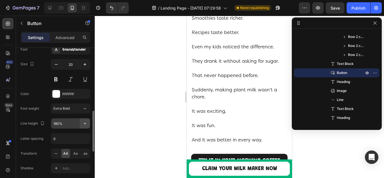
click at [84, 125] on icon "button" at bounding box center [85, 124] width 6 height 6
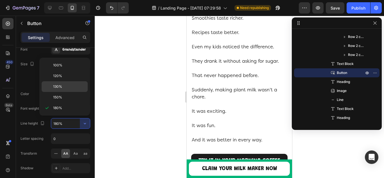
click at [61, 92] on div "130%" at bounding box center [65, 97] width 46 height 11
type input "130%"
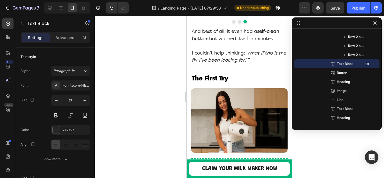
scroll to position [1280, 0]
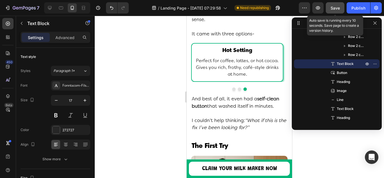
click at [334, 8] on span "Save" at bounding box center [335, 8] width 9 height 5
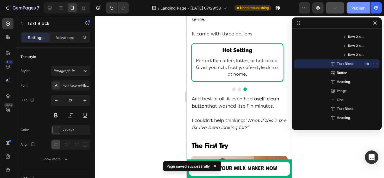
click at [356, 9] on div "Publish" at bounding box center [359, 8] width 14 height 6
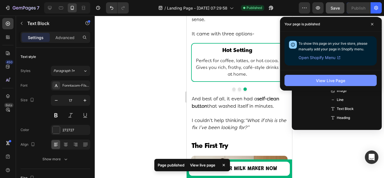
click at [307, 80] on button "View Live Page" at bounding box center [331, 80] width 92 height 11
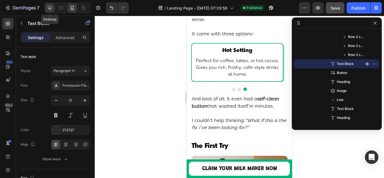
click at [48, 8] on icon at bounding box center [50, 8] width 6 height 6
type input "22"
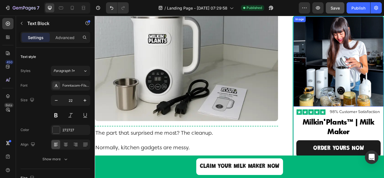
scroll to position [3019, 0]
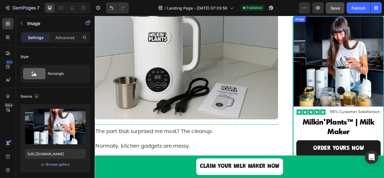
click at [339, 61] on img at bounding box center [378, 69] width 105 height 105
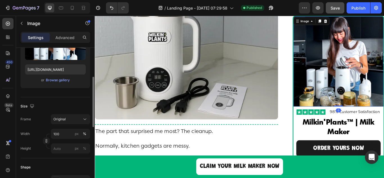
scroll to position [113, 0]
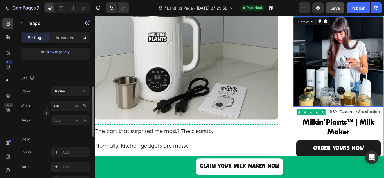
click at [63, 107] on input "100" at bounding box center [70, 106] width 39 height 10
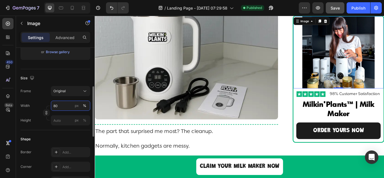
type input "80"
click at [37, 102] on div "Width 80 px %" at bounding box center [56, 106] width 70 height 10
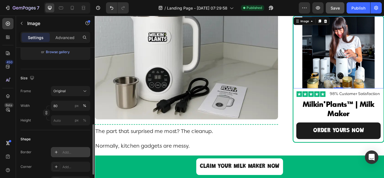
scroll to position [141, 0]
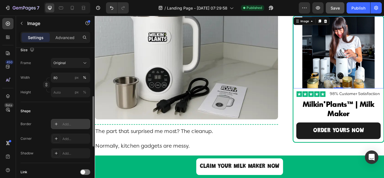
click at [67, 124] on div "Add..." at bounding box center [75, 124] width 26 height 5
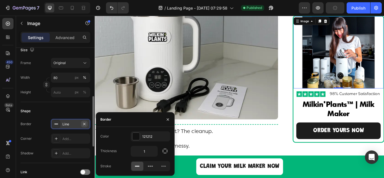
click at [82, 124] on button "button" at bounding box center [84, 124] width 7 height 7
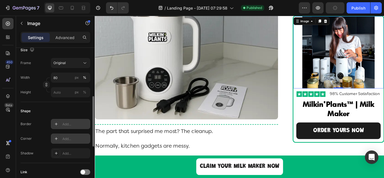
click at [69, 139] on div "Add..." at bounding box center [75, 139] width 26 height 5
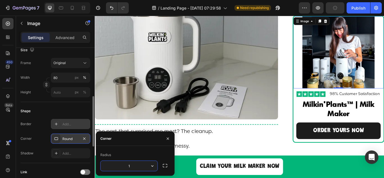
type input "12"
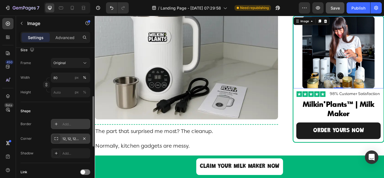
click at [46, 136] on div "Corner 12, 12, 12, 12" at bounding box center [56, 139] width 70 height 10
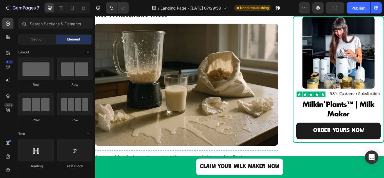
scroll to position [0, 0]
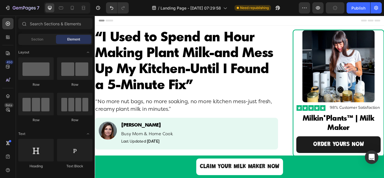
drag, startPoint x: 431, startPoint y: 109, endPoint x: 477, endPoint y: 30, distance: 91.7
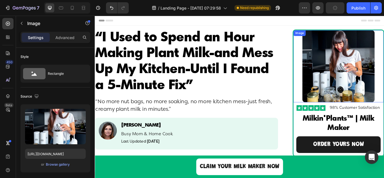
click at [343, 74] on img at bounding box center [379, 75] width 84 height 84
click at [66, 37] on p "Advanced" at bounding box center [64, 38] width 19 height 6
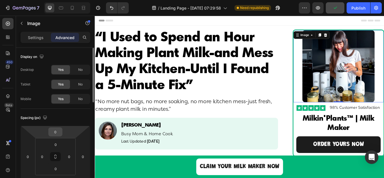
click at [59, 133] on input "0" at bounding box center [55, 132] width 11 height 8
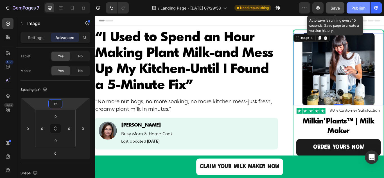
type input "12"
click at [340, 8] on span "Save" at bounding box center [335, 8] width 9 height 5
click at [357, 11] on div "Publish" at bounding box center [359, 8] width 14 height 6
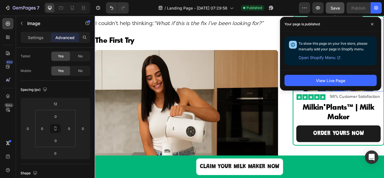
scroll to position [1717, 0]
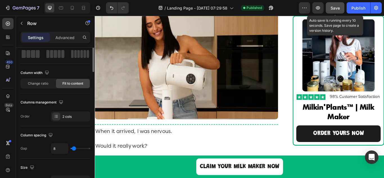
scroll to position [0, 0]
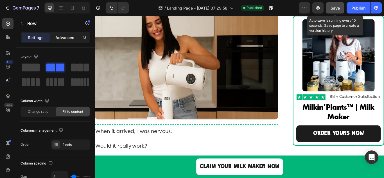
click at [58, 39] on p "Advanced" at bounding box center [64, 38] width 19 height 6
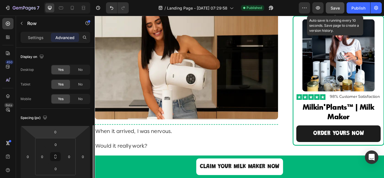
scroll to position [84, 0]
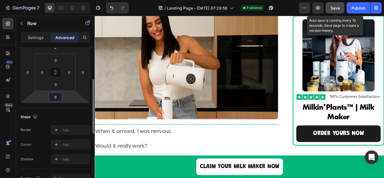
click at [58, 100] on input "8" at bounding box center [55, 97] width 11 height 8
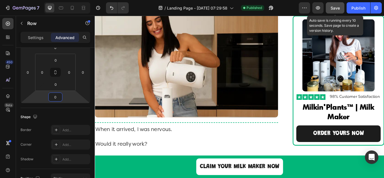
type input "0"
drag, startPoint x: 336, startPoint y: 7, endPoint x: 354, endPoint y: 10, distance: 18.0
click at [336, 8] on span "Save" at bounding box center [335, 8] width 9 height 5
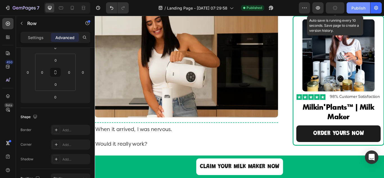
click at [354, 10] on div "Publish" at bounding box center [359, 8] width 14 height 6
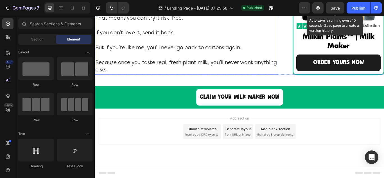
scroll to position [5261, 0]
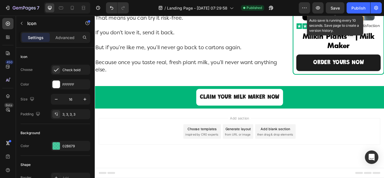
click at [68, 114] on div "3, 3, 3, 3" at bounding box center [70, 114] width 16 height 5
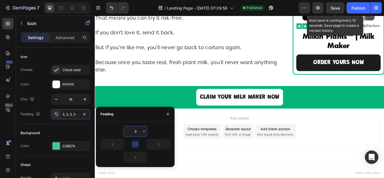
click at [137, 133] on input "3" at bounding box center [135, 131] width 23 height 10
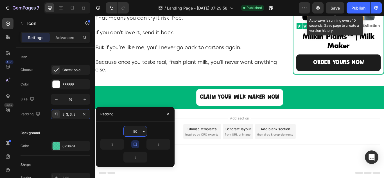
click at [136, 135] on input "50" at bounding box center [135, 131] width 23 height 10
type input "3"
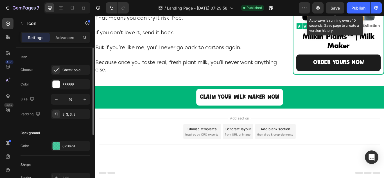
click at [43, 112] on div "Padding 3, 3, 3, 3" at bounding box center [56, 114] width 70 height 10
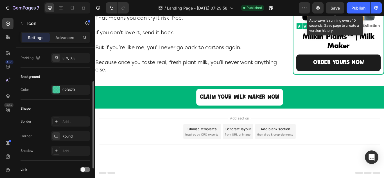
scroll to position [84, 0]
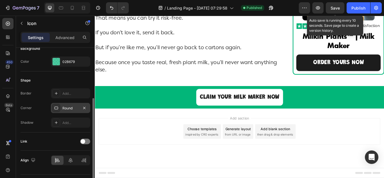
click at [70, 112] on div "Round" at bounding box center [70, 108] width 39 height 10
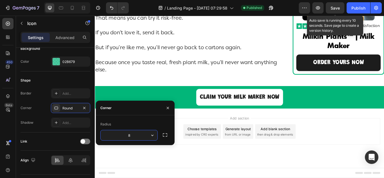
click at [139, 136] on input "8" at bounding box center [129, 135] width 57 height 10
type input "50"
click at [44, 112] on div "Corner Round" at bounding box center [56, 108] width 70 height 10
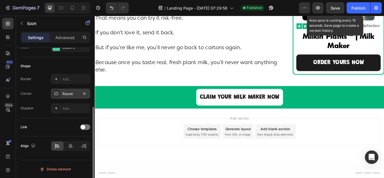
click at [65, 94] on div "Round" at bounding box center [70, 93] width 16 height 5
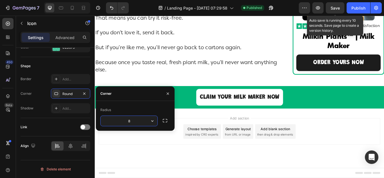
click at [128, 120] on input "8" at bounding box center [129, 121] width 57 height 10
type input "50"
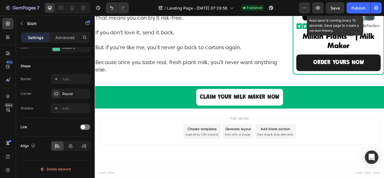
click at [59, 94] on div at bounding box center [56, 94] width 8 height 8
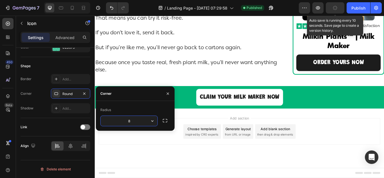
click at [129, 120] on input "8" at bounding box center [129, 121] width 57 height 10
type input "50"
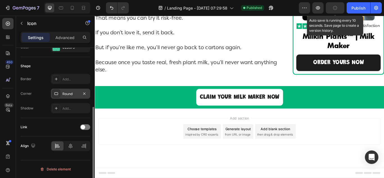
click at [71, 95] on div "Round" at bounding box center [70, 93] width 16 height 5
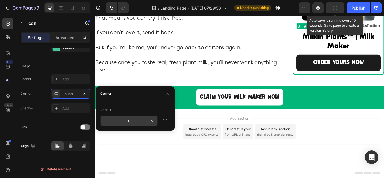
click at [123, 120] on input "8" at bounding box center [129, 121] width 57 height 10
type input "50"
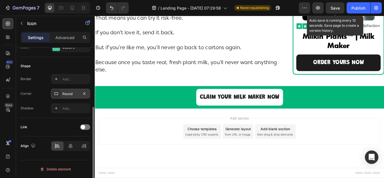
click at [68, 98] on div "Round" at bounding box center [70, 94] width 39 height 10
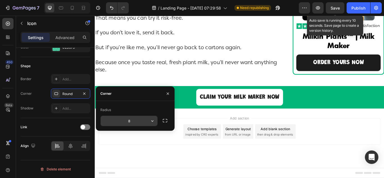
click at [116, 122] on input "8" at bounding box center [129, 121] width 57 height 10
click at [108, 121] on input "50" at bounding box center [129, 121] width 57 height 10
type input "50"
click at [115, 111] on div "Radius" at bounding box center [135, 110] width 70 height 9
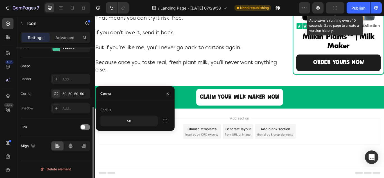
click at [41, 99] on div "Border Add... Corner 50, 50, 50, 50 Shadow Add..." at bounding box center [56, 93] width 70 height 39
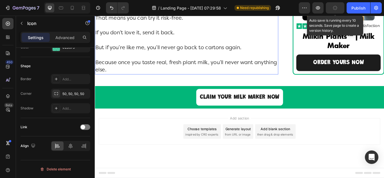
click at [182, 32] on p "That means you can try it risk-free." at bounding box center [201, 23] width 213 height 17
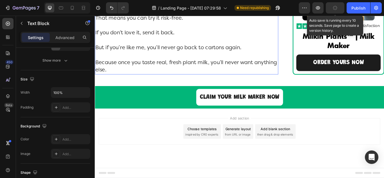
scroll to position [0, 0]
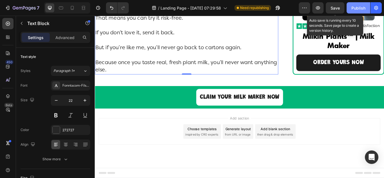
drag, startPoint x: 333, startPoint y: 8, endPoint x: 364, endPoint y: 10, distance: 30.5
click at [334, 8] on span "Save" at bounding box center [335, 8] width 9 height 5
click at [364, 10] on div "Publish" at bounding box center [359, 8] width 14 height 6
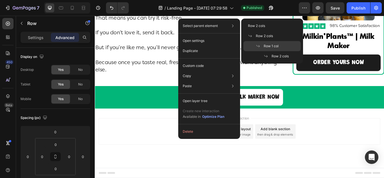
click at [271, 48] on span "Row 1 col" at bounding box center [271, 46] width 15 height 5
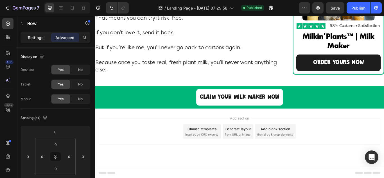
click at [35, 38] on p "Settings" at bounding box center [36, 38] width 16 height 6
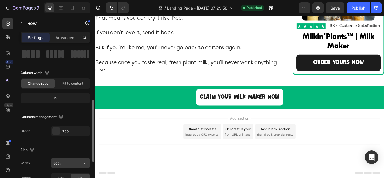
scroll to position [56, 0]
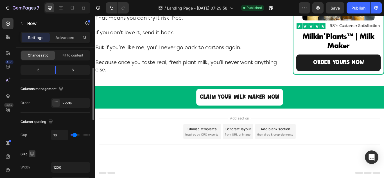
scroll to position [113, 0]
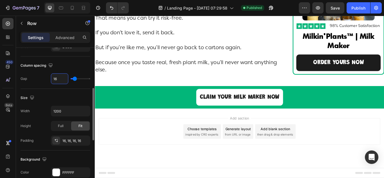
click at [60, 80] on input "16" at bounding box center [59, 79] width 17 height 10
type input "0"
click at [41, 79] on div "Gap 0" at bounding box center [56, 78] width 70 height 11
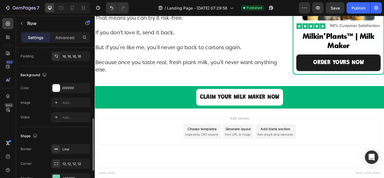
scroll to position [261, 0]
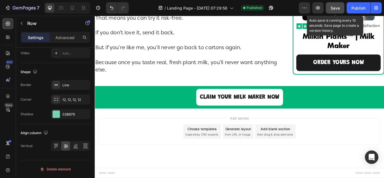
click at [335, 9] on span "Save" at bounding box center [335, 8] width 9 height 5
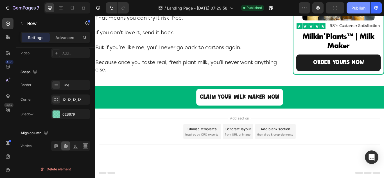
click at [361, 9] on div "Publish" at bounding box center [359, 8] width 14 height 6
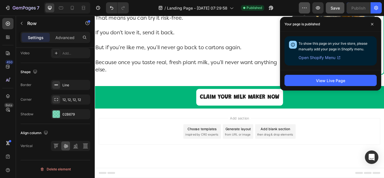
click at [306, 9] on icon "button" at bounding box center [305, 8] width 6 height 6
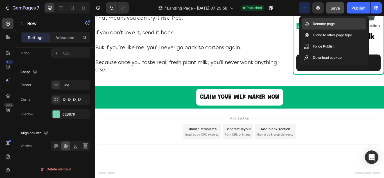
click at [320, 24] on p "Rename page" at bounding box center [324, 24] width 22 height 6
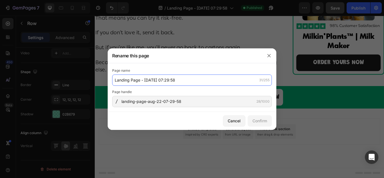
click at [182, 78] on input "Landing Page - [DATE] 07:29:58" at bounding box center [192, 80] width 160 height 11
paste input "Milk Maker"
click at [167, 81] on input "Milk Maker Advertorial" at bounding box center [192, 80] width 160 height 11
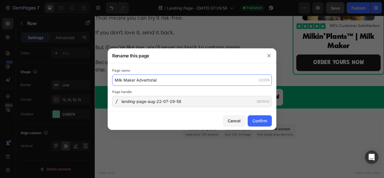
type input "Milk Maker Advertorial"
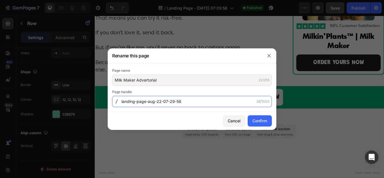
click at [186, 100] on input "landing-page-aug-22-07-29-58" at bounding box center [192, 101] width 160 height 11
paste input "Milk-Maker-Advertorial"
type input "Milk-Maker-Advertorial"
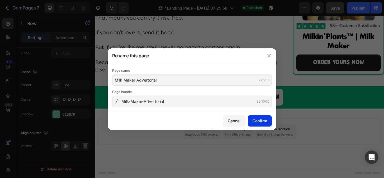
click at [258, 120] on div "Confirm" at bounding box center [260, 121] width 15 height 6
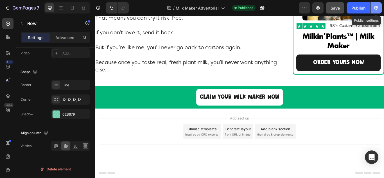
click at [378, 9] on icon "button" at bounding box center [377, 8] width 4 height 4
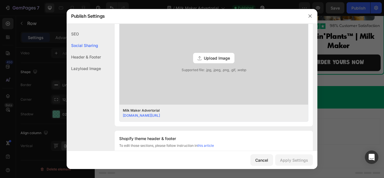
scroll to position [225, 0]
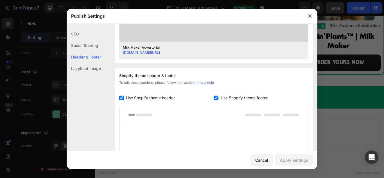
click at [166, 97] on span "Use Shopify theme header" at bounding box center [150, 98] width 49 height 7
checkbox input "false"
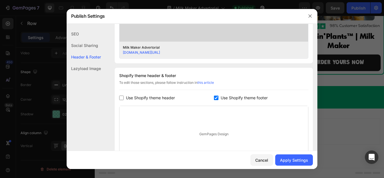
click at [225, 98] on span "Use Shopify theme footer" at bounding box center [244, 98] width 47 height 7
checkbox input "false"
click at [294, 160] on div "Apply Settings" at bounding box center [294, 160] width 28 height 6
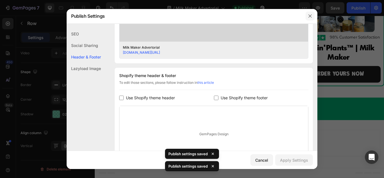
click at [310, 16] on icon "button" at bounding box center [310, 16] width 5 height 5
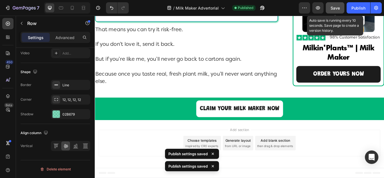
drag, startPoint x: 333, startPoint y: 11, endPoint x: 341, endPoint y: 12, distance: 7.4
click at [334, 12] on button "Save" at bounding box center [335, 7] width 19 height 11
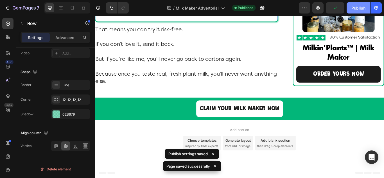
click at [354, 10] on div "Publish" at bounding box center [359, 8] width 14 height 6
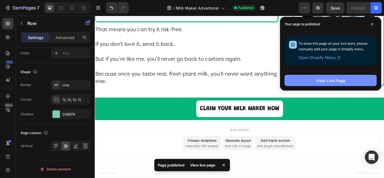
click at [309, 81] on button "View Live Page" at bounding box center [331, 80] width 92 height 11
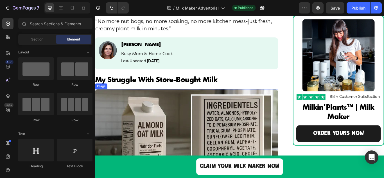
scroll to position [84, 0]
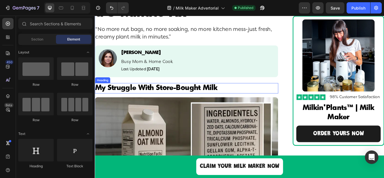
click at [170, 97] on h2 "My Struggle With Store-Bought Milk" at bounding box center [202, 100] width 214 height 12
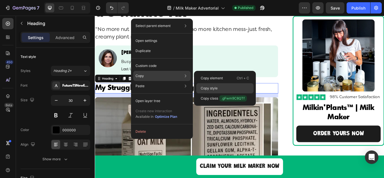
click at [208, 87] on p "Copy style" at bounding box center [209, 88] width 17 height 5
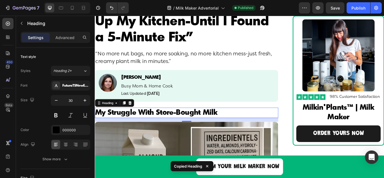
scroll to position [0, 0]
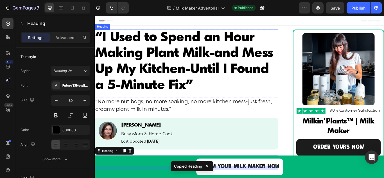
click at [180, 74] on h2 "“I Used to Spend an Hour Making Plant Milk-and Mess Up My Kitchen-Until I Found…" at bounding box center [202, 69] width 214 height 75
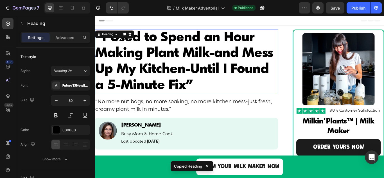
scroll to position [219, 0]
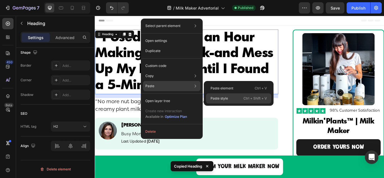
click at [213, 97] on p "Paste style" at bounding box center [219, 98] width 17 height 5
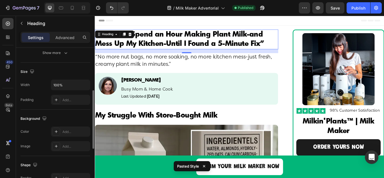
scroll to position [22, 0]
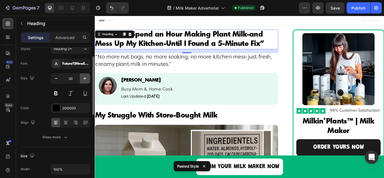
click at [85, 78] on icon "button" at bounding box center [85, 78] width 3 height 3
click at [85, 78] on icon "button" at bounding box center [85, 79] width 6 height 6
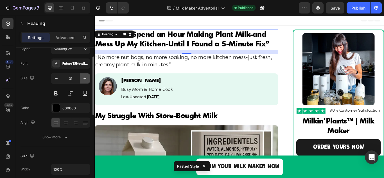
click at [85, 78] on icon "button" at bounding box center [85, 79] width 6 height 6
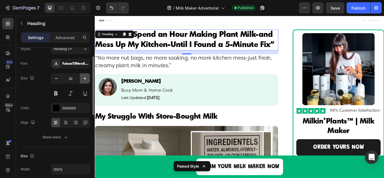
click at [85, 78] on icon "button" at bounding box center [85, 79] width 6 height 6
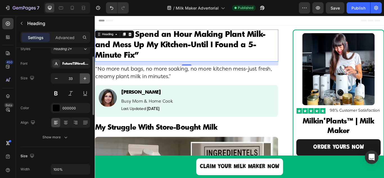
click at [85, 78] on icon "button" at bounding box center [85, 79] width 6 height 6
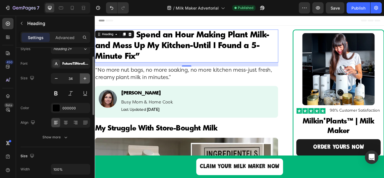
click at [85, 78] on icon "button" at bounding box center [85, 79] width 6 height 6
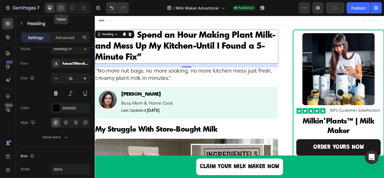
click at [61, 8] on icon at bounding box center [61, 8] width 6 height 6
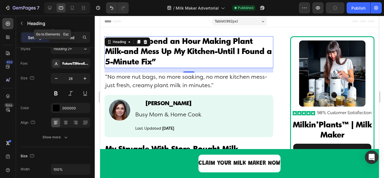
scroll to position [1, 0]
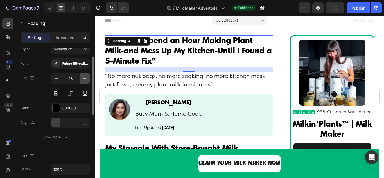
click at [84, 79] on icon "button" at bounding box center [85, 79] width 6 height 6
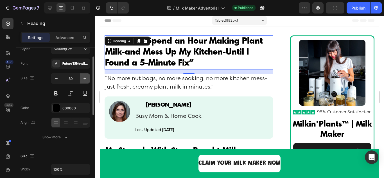
click at [85, 79] on icon "button" at bounding box center [85, 78] width 3 height 3
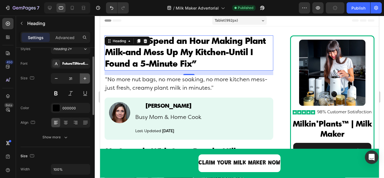
click at [85, 79] on icon "button" at bounding box center [85, 78] width 3 height 3
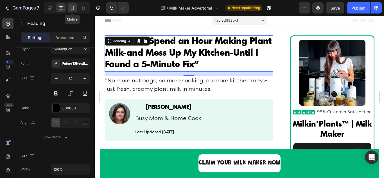
click at [71, 11] on div at bounding box center [72, 7] width 9 height 9
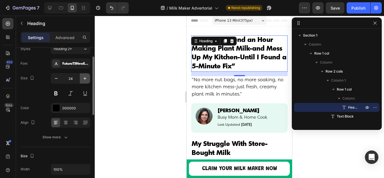
click at [85, 79] on icon "button" at bounding box center [85, 79] width 6 height 6
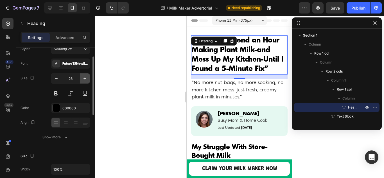
click at [85, 79] on icon "button" at bounding box center [85, 79] width 6 height 6
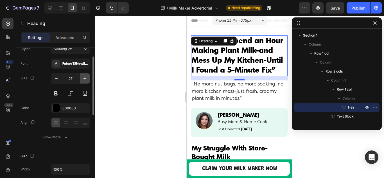
click at [85, 79] on icon "button" at bounding box center [85, 78] width 3 height 3
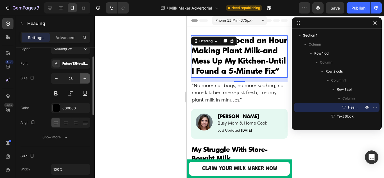
click at [85, 79] on icon "button" at bounding box center [85, 78] width 3 height 3
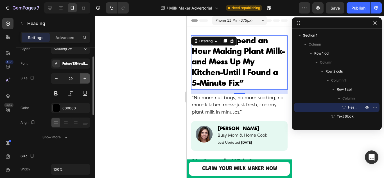
click at [85, 79] on icon "button" at bounding box center [85, 78] width 3 height 3
type input "30"
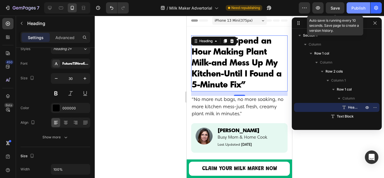
drag, startPoint x: 333, startPoint y: 8, endPoint x: 348, endPoint y: 7, distance: 14.5
click at [334, 8] on span "Save" at bounding box center [335, 8] width 9 height 5
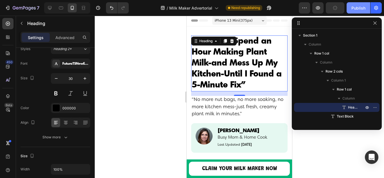
click at [354, 7] on div "Publish" at bounding box center [359, 8] width 14 height 6
click at [375, 22] on icon "button" at bounding box center [375, 22] width 3 height 3
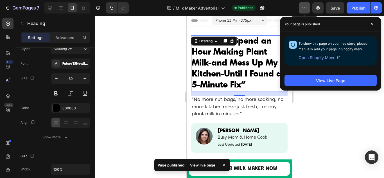
click at [303, 9] on icon "button" at bounding box center [305, 8] width 6 height 6
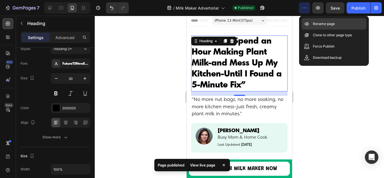
click at [319, 23] on p "Rename page" at bounding box center [324, 24] width 22 height 6
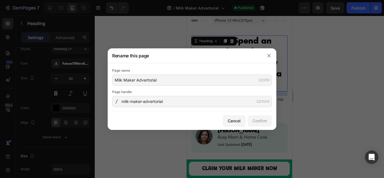
drag, startPoint x: 269, startPoint y: 57, endPoint x: 279, endPoint y: 51, distance: 11.6
click at [269, 57] on icon "button" at bounding box center [269, 55] width 5 height 5
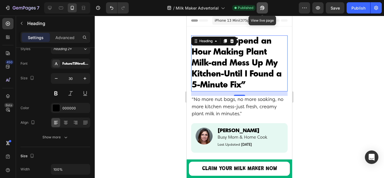
click at [262, 10] on icon "button" at bounding box center [263, 8] width 6 height 6
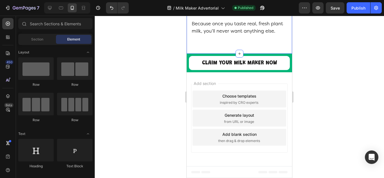
scroll to position [4431, 0]
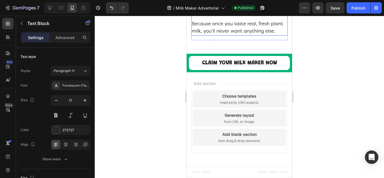
click at [234, 35] on p "Because once you taste real, fresh plant milk, you’ll never want anything else." at bounding box center [239, 28] width 95 height 14
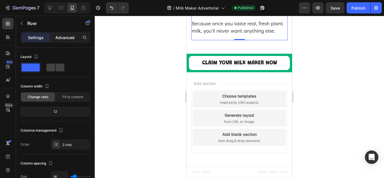
click at [59, 37] on p "Advanced" at bounding box center [64, 38] width 19 height 6
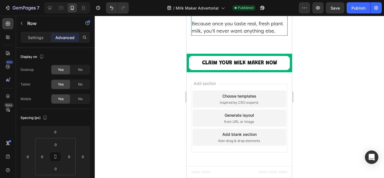
click at [206, 35] on p "Because once you taste real, fresh plant milk, you’ll never want anything else." at bounding box center [239, 28] width 95 height 14
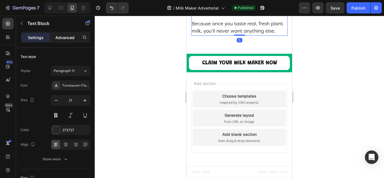
click at [63, 40] on p "Advanced" at bounding box center [64, 38] width 19 height 6
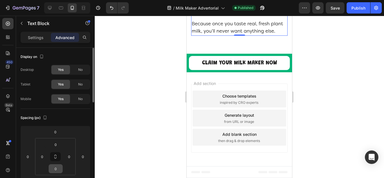
scroll to position [84, 0]
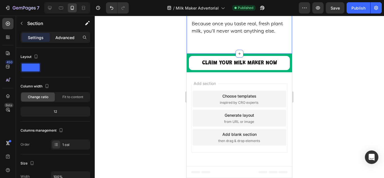
click at [63, 39] on p "Advanced" at bounding box center [64, 38] width 19 height 6
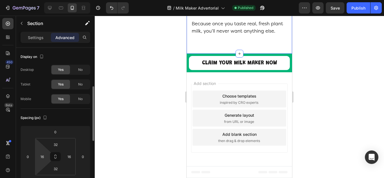
scroll to position [28, 0]
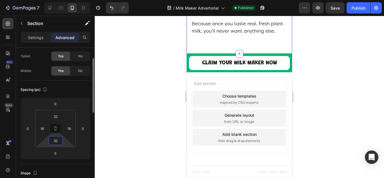
click at [57, 144] on input "32" at bounding box center [55, 141] width 11 height 8
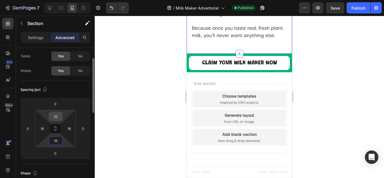
type input "16"
click at [55, 119] on input "32" at bounding box center [55, 116] width 11 height 8
type input "16"
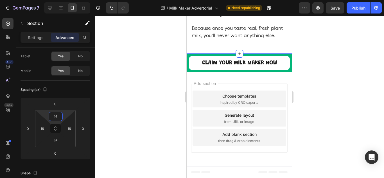
scroll to position [4206, 0]
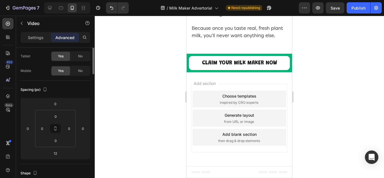
scroll to position [0, 0]
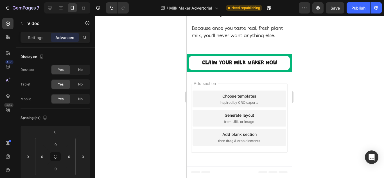
click at [78, 100] on span "No" at bounding box center [80, 99] width 5 height 5
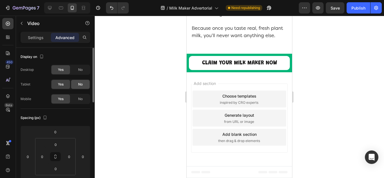
click at [82, 83] on span "No" at bounding box center [80, 84] width 5 height 5
click at [80, 73] on div "No" at bounding box center [80, 69] width 19 height 9
click at [33, 40] on p "Settings" at bounding box center [36, 38] width 16 height 6
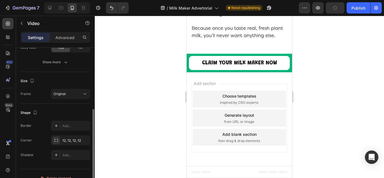
scroll to position [122, 0]
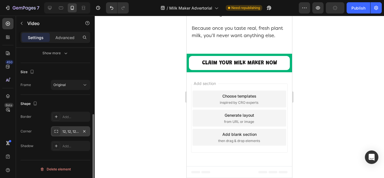
click at [69, 135] on div "12, 12, 12, 12" at bounding box center [70, 131] width 39 height 10
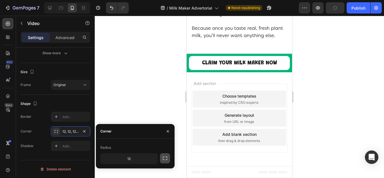
click at [166, 160] on icon "button" at bounding box center [165, 159] width 6 height 6
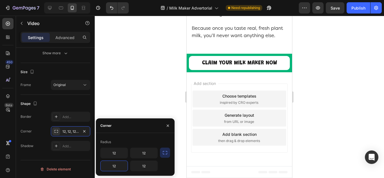
click at [115, 166] on input "12" at bounding box center [114, 166] width 27 height 10
type input "0"
click at [148, 169] on input "12" at bounding box center [144, 166] width 27 height 10
type input "0"
click at [125, 144] on div "Radius" at bounding box center [135, 142] width 70 height 9
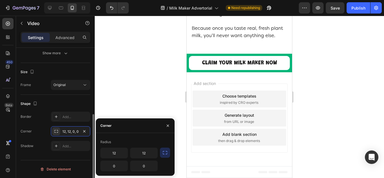
click at [41, 131] on div "Corner 12, 12, 0, 0" at bounding box center [56, 131] width 70 height 10
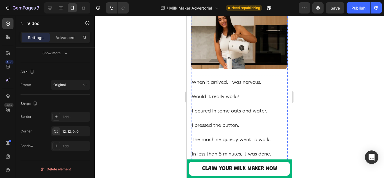
scroll to position [1511, 0]
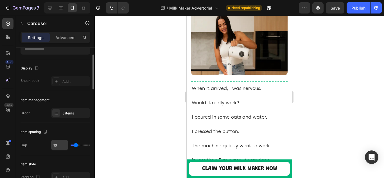
scroll to position [56, 0]
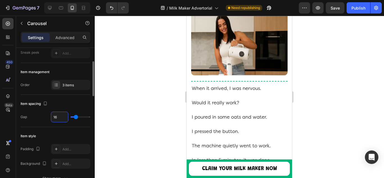
click at [60, 117] on input "16" at bounding box center [59, 117] width 17 height 10
type input "1"
type input "10"
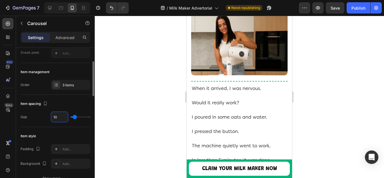
type input "10"
click at [37, 117] on div "Gap 10" at bounding box center [56, 117] width 70 height 11
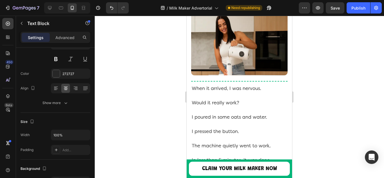
scroll to position [0, 0]
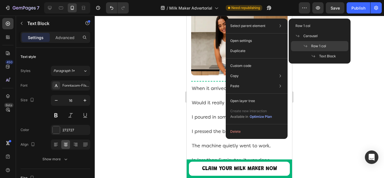
click at [312, 46] on span "Row 1 col" at bounding box center [319, 46] width 15 height 5
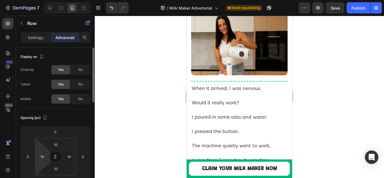
scroll to position [28, 0]
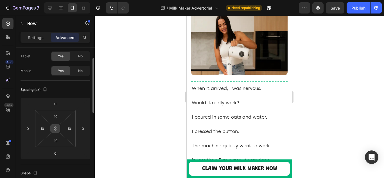
click at [55, 129] on icon at bounding box center [55, 128] width 5 height 5
click at [83, 130] on input "0" at bounding box center [83, 128] width 8 height 8
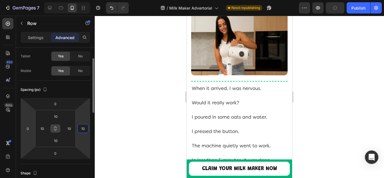
type input "10"
click at [25, 0] on html "7 / Milk Maker Advertorial Need republishing Preview Publish 450 Beta Sections(…" at bounding box center [192, 0] width 384 height 0
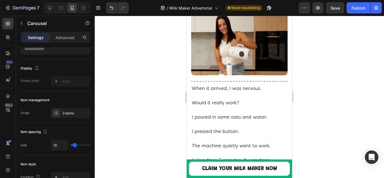
scroll to position [0, 0]
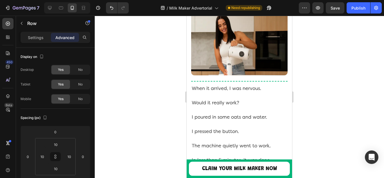
click at [55, 159] on button at bounding box center [55, 156] width 11 height 9
click at [81, 158] on input "0" at bounding box center [83, 157] width 8 height 8
type input "10"
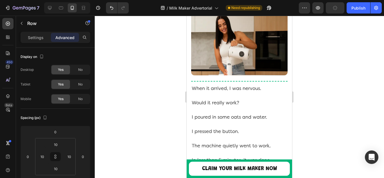
click at [56, 158] on icon at bounding box center [55, 157] width 0 height 2
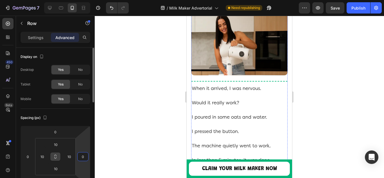
click at [80, 157] on input "0" at bounding box center [83, 157] width 8 height 8
type input "10"
click at [82, 0] on html "7 / Milk Maker Advertorial Need republishing Preview Save Publish 450 Beta Sect…" at bounding box center [192, 0] width 384 height 0
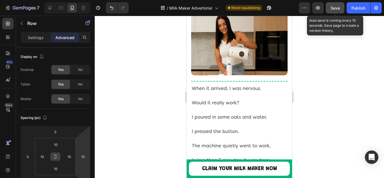
click at [339, 7] on span "Save" at bounding box center [335, 8] width 9 height 5
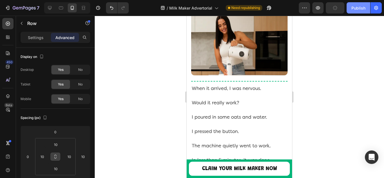
click at [355, 8] on div "Publish" at bounding box center [359, 8] width 14 height 6
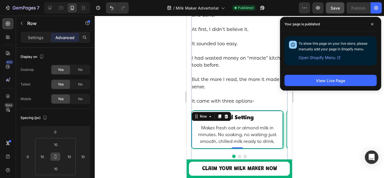
scroll to position [1351, 0]
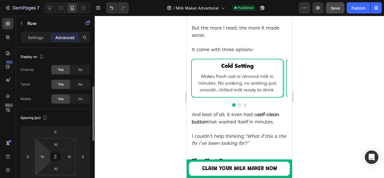
scroll to position [28, 0]
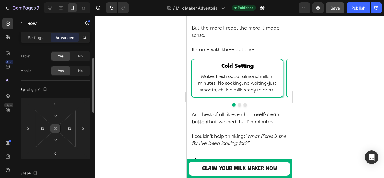
click at [56, 131] on icon at bounding box center [55, 128] width 5 height 5
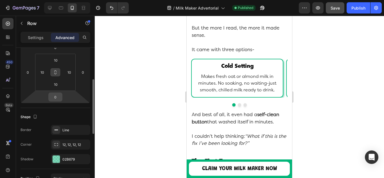
click at [54, 99] on input "0" at bounding box center [55, 97] width 11 height 8
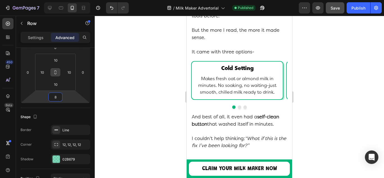
type input "8"
click at [30, 0] on html "7 / Milk Maker Advertorial Published Preview Save Publish 450 Beta Sections(18)…" at bounding box center [192, 0] width 384 height 0
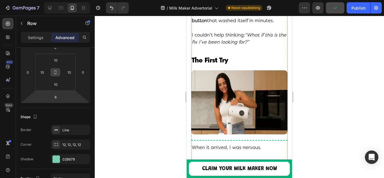
scroll to position [1464, 0]
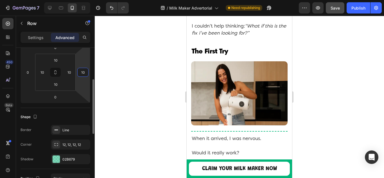
click at [86, 70] on input "10" at bounding box center [83, 72] width 8 height 8
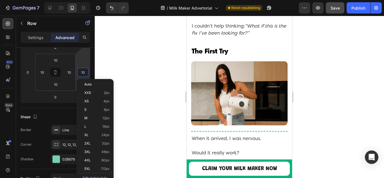
type input "0"
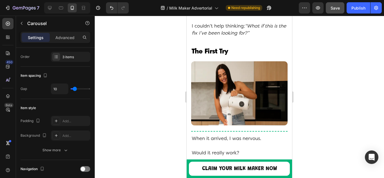
scroll to position [0, 0]
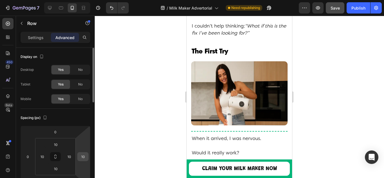
click at [84, 160] on input "10" at bounding box center [83, 157] width 8 height 8
type input "0"
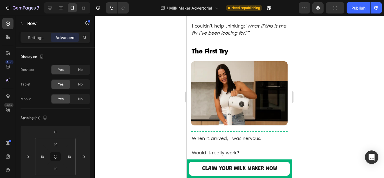
click at [82, 157] on input "10" at bounding box center [83, 157] width 8 height 8
type input "0"
click at [83, 0] on html "7 / Milk Maker Advertorial Need republishing Preview Publish 450 Beta Sections(…" at bounding box center [192, 0] width 384 height 0
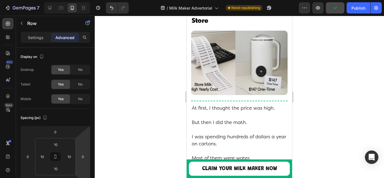
scroll to position [2364, 0]
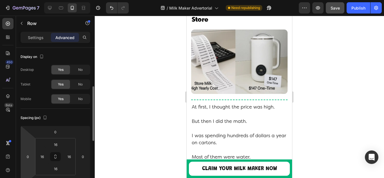
scroll to position [28, 0]
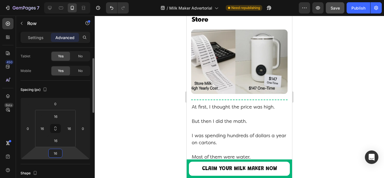
click at [57, 155] on input "16" at bounding box center [55, 153] width 11 height 8
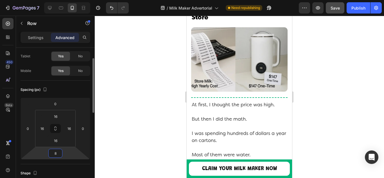
type input "8"
click at [33, 0] on html "7 / Milk Maker Advertorial Need republishing Preview Save Publish 450 Beta Sect…" at bounding box center [192, 0] width 384 height 0
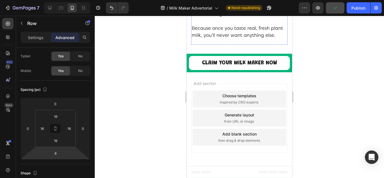
scroll to position [4306, 0]
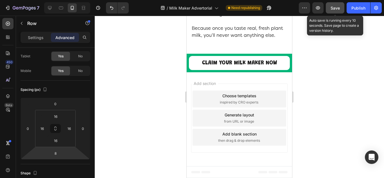
click at [339, 8] on span "Save" at bounding box center [335, 8] width 9 height 5
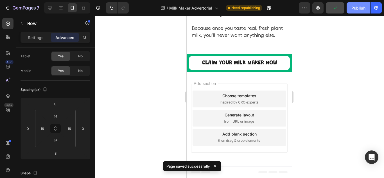
click at [357, 10] on div "Publish" at bounding box center [359, 8] width 14 height 6
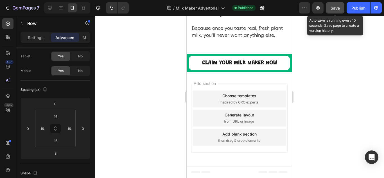
click at [334, 10] on span "Save" at bounding box center [335, 8] width 9 height 5
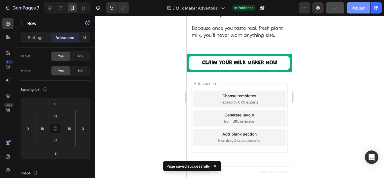
click at [361, 8] on div "Publish" at bounding box center [359, 8] width 14 height 6
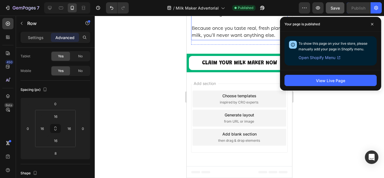
scroll to position [4391, 0]
click at [345, 115] on div at bounding box center [240, 97] width 290 height 162
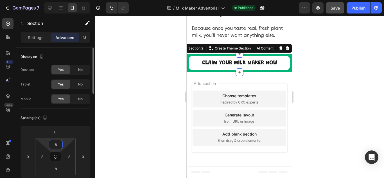
click at [56, 146] on input "8" at bounding box center [55, 144] width 11 height 8
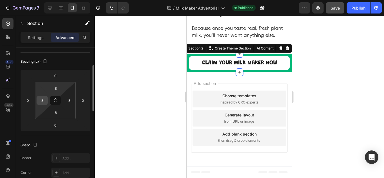
click at [38, 103] on div "8" at bounding box center [42, 100] width 11 height 9
click at [57, 90] on input "8" at bounding box center [55, 88] width 11 height 8
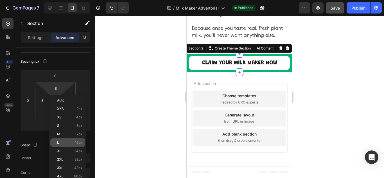
click at [64, 145] on div "L 16px" at bounding box center [67, 142] width 35 height 8
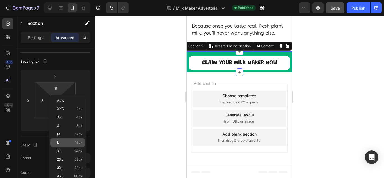
type input "16"
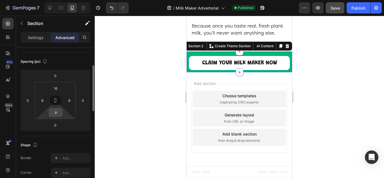
click at [53, 115] on input "8" at bounding box center [55, 112] width 11 height 8
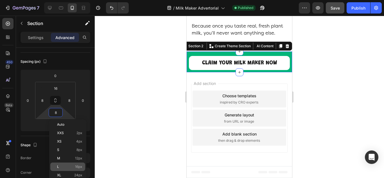
click at [61, 165] on p "L 16px" at bounding box center [69, 167] width 25 height 4
type input "16"
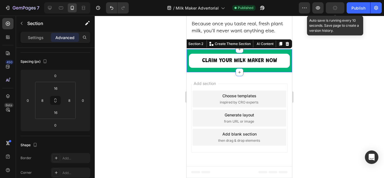
click at [333, 10] on button "button" at bounding box center [335, 7] width 19 height 11
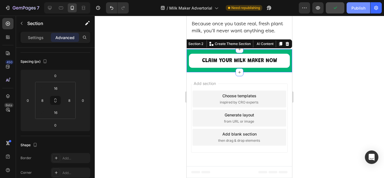
click at [354, 10] on div "Publish" at bounding box center [359, 8] width 14 height 6
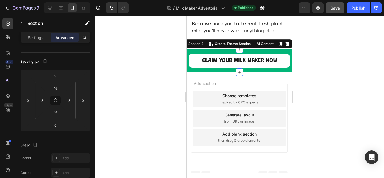
click at [337, 108] on div at bounding box center [240, 97] width 290 height 162
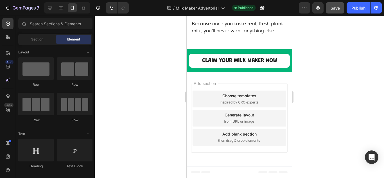
click at [337, 108] on div at bounding box center [240, 97] width 290 height 162
click at [338, 109] on div at bounding box center [240, 97] width 290 height 162
click at [338, 110] on div at bounding box center [240, 97] width 290 height 162
click at [339, 110] on div at bounding box center [240, 97] width 290 height 162
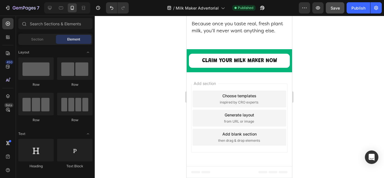
click at [339, 110] on div at bounding box center [240, 97] width 290 height 162
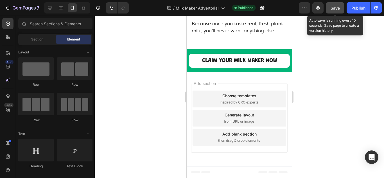
drag, startPoint x: 333, startPoint y: 10, endPoint x: 336, endPoint y: 11, distance: 2.9
click at [333, 10] on span "Save" at bounding box center [335, 8] width 9 height 5
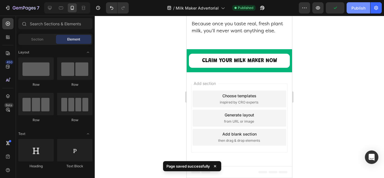
click at [357, 11] on div "Publish" at bounding box center [359, 8] width 14 height 6
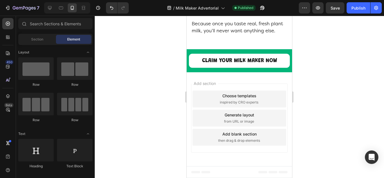
click at [171, 73] on div at bounding box center [240, 97] width 290 height 162
click at [156, 72] on div at bounding box center [240, 97] width 290 height 162
click at [155, 72] on div at bounding box center [240, 97] width 290 height 162
click at [155, 71] on div at bounding box center [240, 97] width 290 height 162
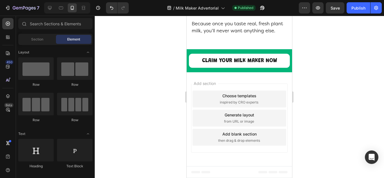
click at [155, 70] on div at bounding box center [240, 97] width 290 height 162
click at [154, 70] on div at bounding box center [240, 97] width 290 height 162
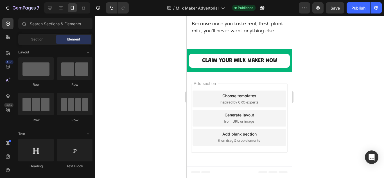
click at [153, 70] on div at bounding box center [240, 97] width 290 height 162
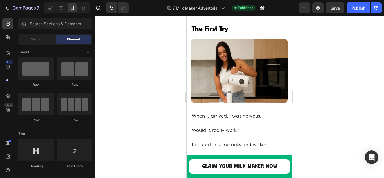
scroll to position [1492, 0]
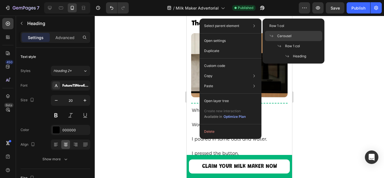
click at [289, 36] on span "Carousel" at bounding box center [285, 35] width 14 height 5
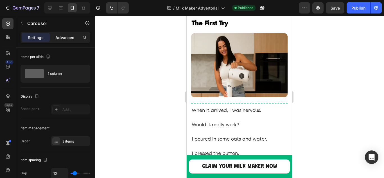
click at [70, 38] on p "Advanced" at bounding box center [64, 38] width 19 height 6
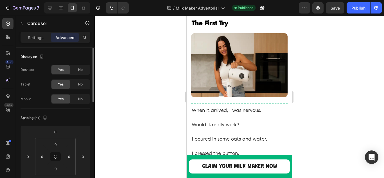
scroll to position [28, 0]
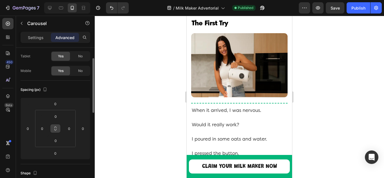
click at [56, 129] on icon at bounding box center [55, 128] width 5 height 5
click at [55, 118] on input "0" at bounding box center [55, 116] width 11 height 8
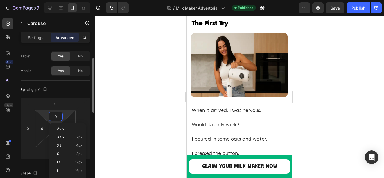
type input "1"
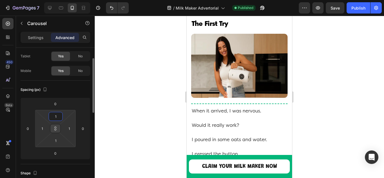
type input "16"
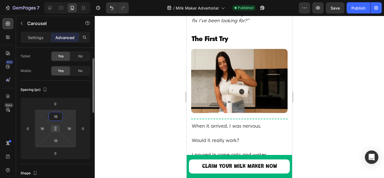
click at [54, 118] on input "16" at bounding box center [55, 116] width 11 height 8
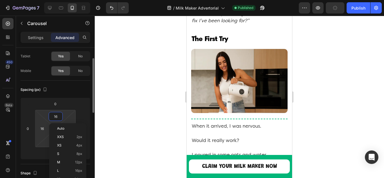
type input "8"
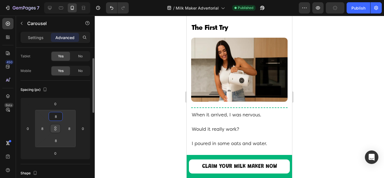
drag, startPoint x: 35, startPoint y: 39, endPoint x: 44, endPoint y: 118, distance: 79.3
click at [35, 39] on p "Settings" at bounding box center [36, 38] width 16 height 6
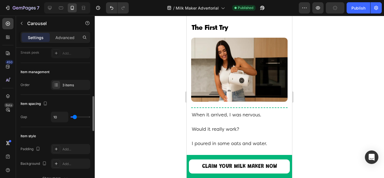
scroll to position [84, 0]
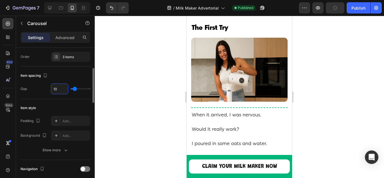
click at [60, 89] on input "10" at bounding box center [59, 89] width 17 height 10
type input "0"
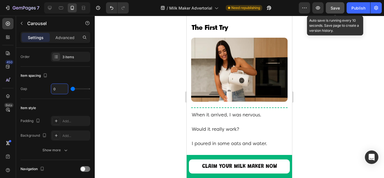
type input "0"
click at [333, 10] on span "Save" at bounding box center [335, 8] width 9 height 5
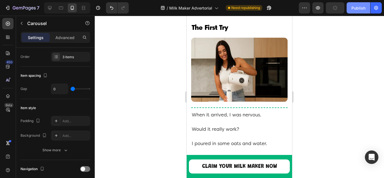
click at [353, 7] on div "Publish" at bounding box center [359, 8] width 14 height 6
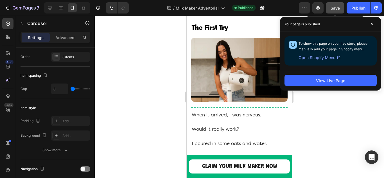
click at [338, 10] on span "Save" at bounding box center [335, 8] width 9 height 5
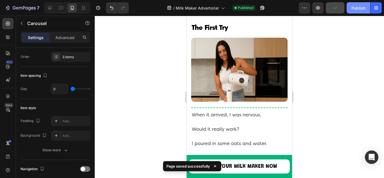
click at [352, 9] on div "Publish" at bounding box center [359, 8] width 14 height 6
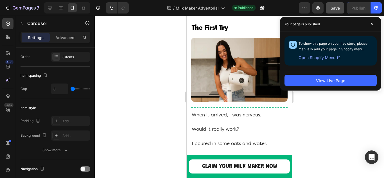
click at [327, 113] on div at bounding box center [240, 97] width 290 height 162
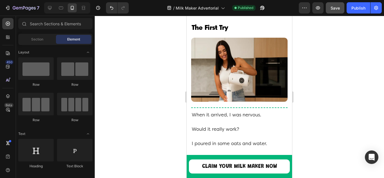
click at [327, 113] on div at bounding box center [240, 97] width 290 height 162
drag, startPoint x: 327, startPoint y: 113, endPoint x: 314, endPoint y: 112, distance: 13.0
click at [314, 112] on div at bounding box center [240, 97] width 290 height 162
